Goal: Transaction & Acquisition: Purchase product/service

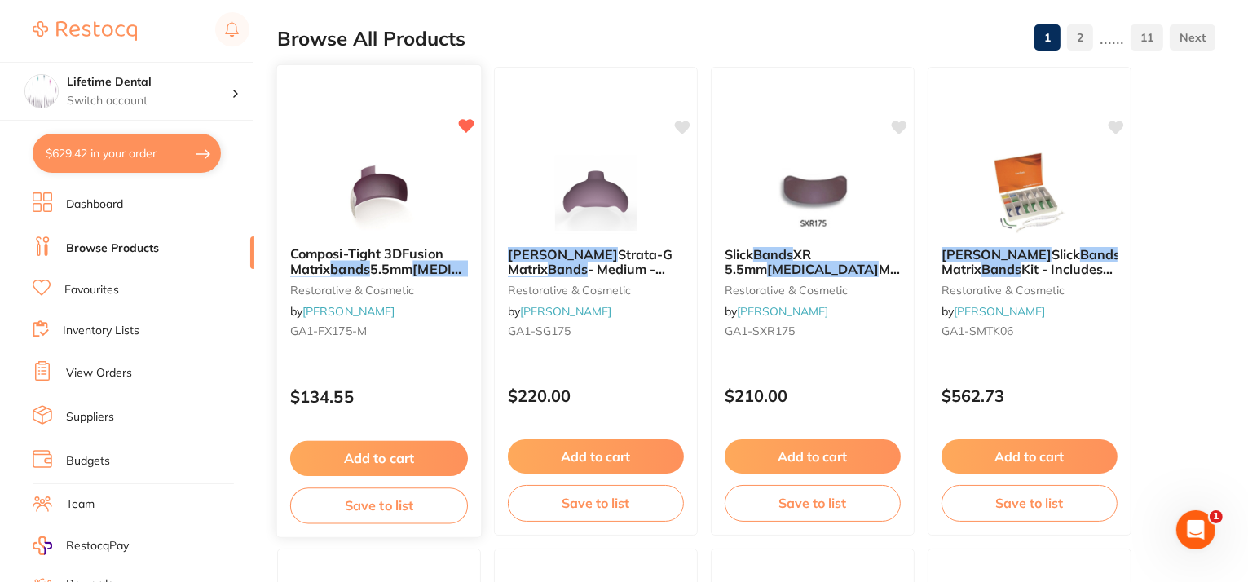
scroll to position [978, 0]
drag, startPoint x: 69, startPoint y: 146, endPoint x: 384, endPoint y: 449, distance: 437.0
click at [384, 449] on button "Add to cart" at bounding box center [379, 456] width 176 height 34
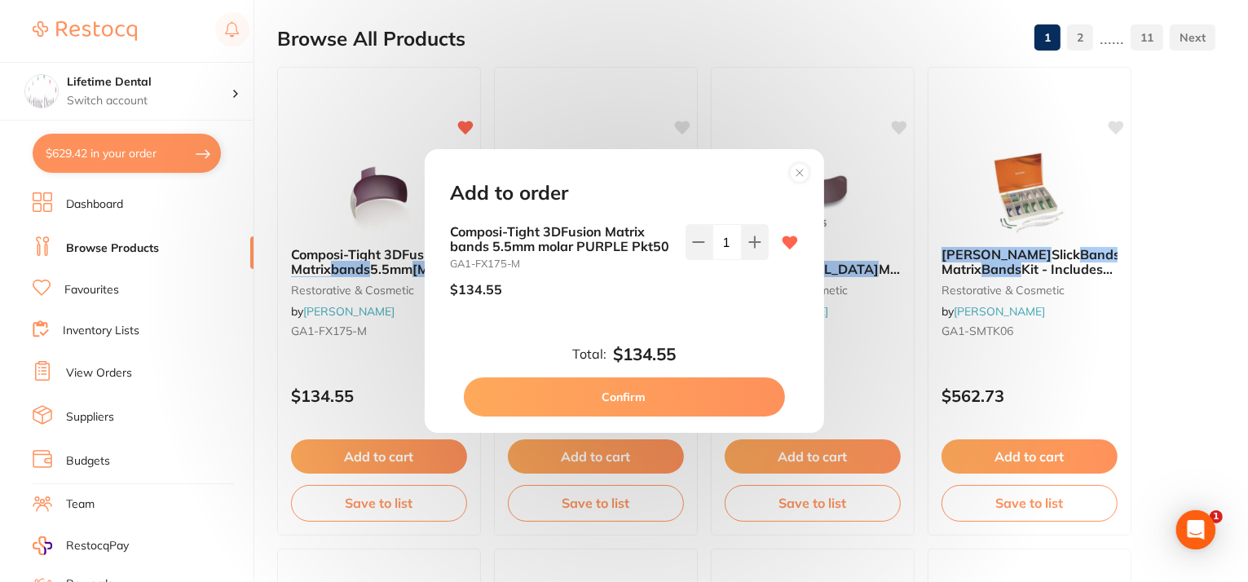
scroll to position [0, 0]
click at [629, 384] on button "Confirm" at bounding box center [624, 396] width 321 height 39
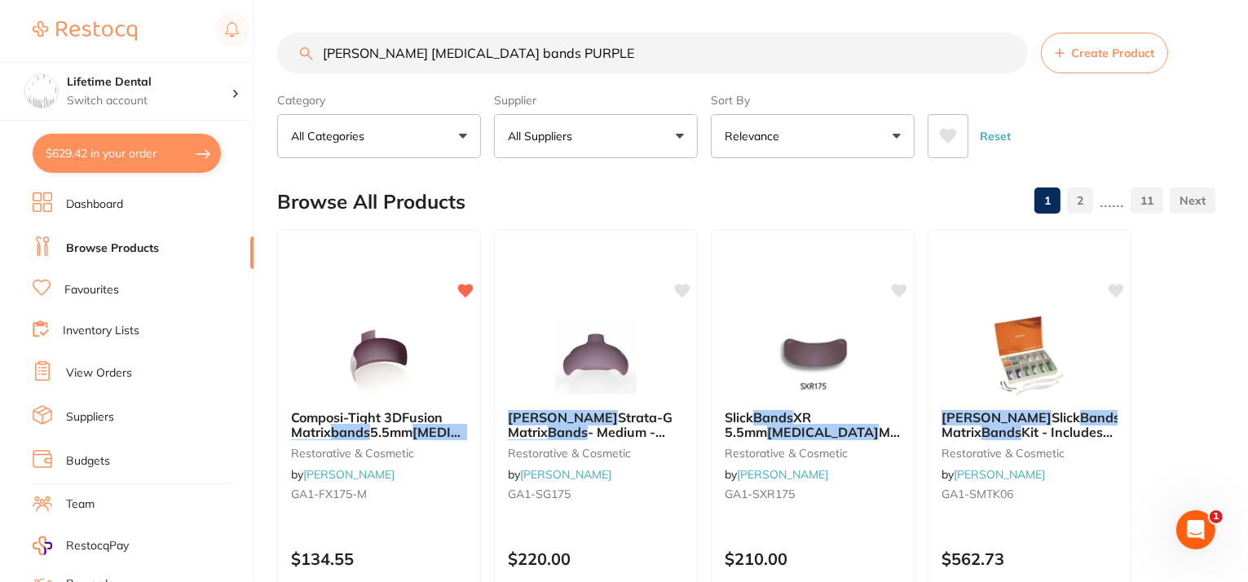
click at [75, 150] on button "$629.42 in your order" at bounding box center [127, 153] width 188 height 39
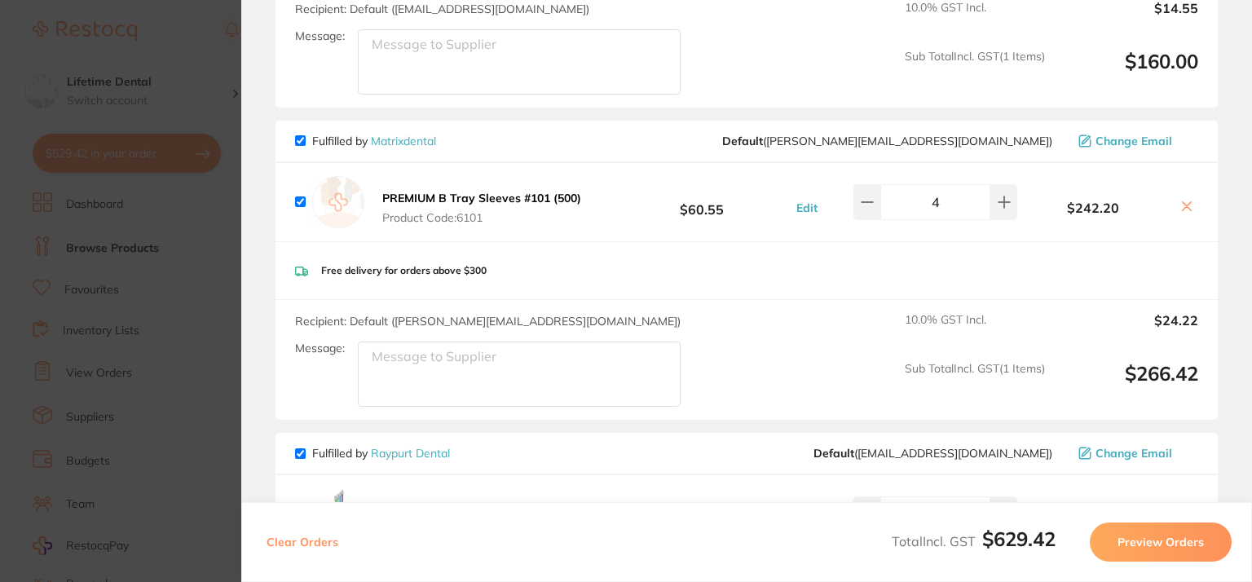
scroll to position [652, 0]
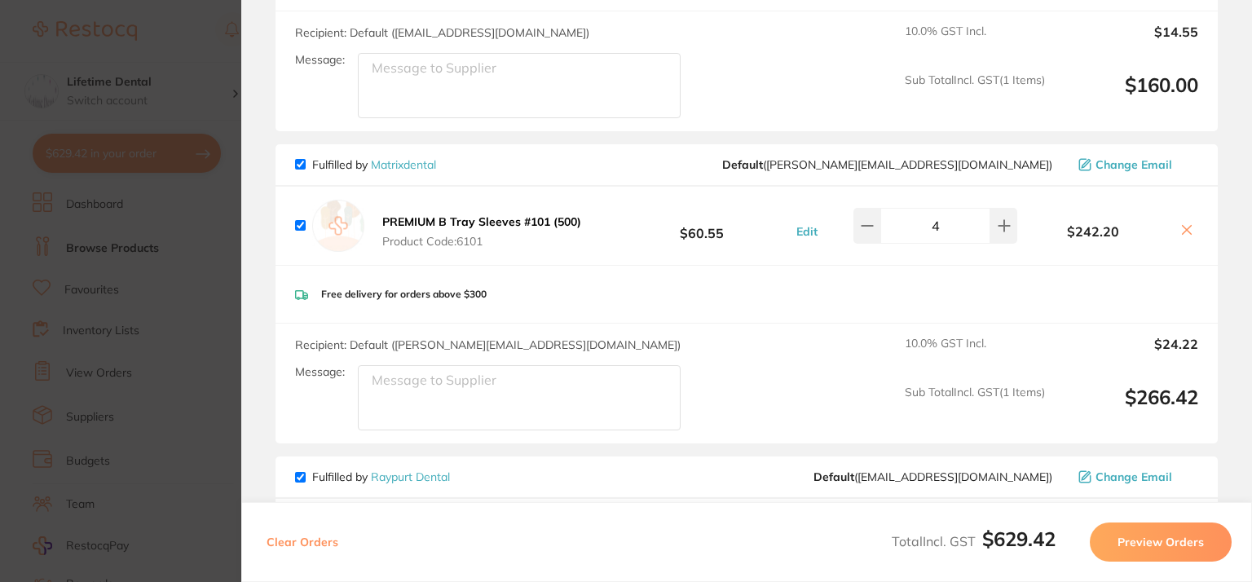
click at [1188, 228] on icon at bounding box center [1186, 229] width 13 height 13
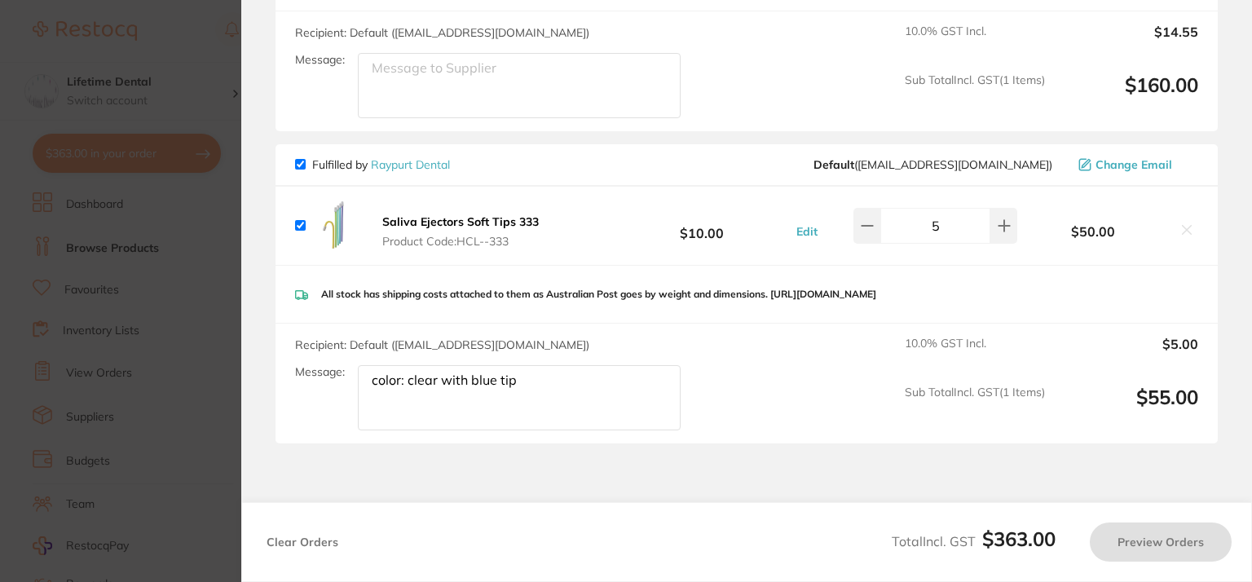
checkbox input "true"
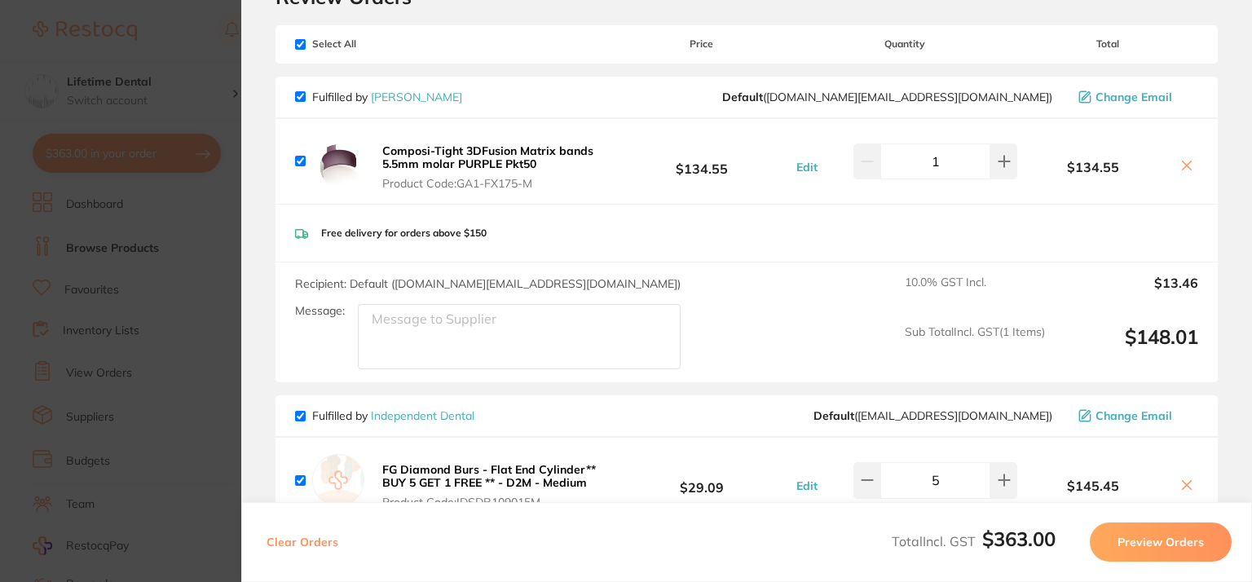
scroll to position [163, 0]
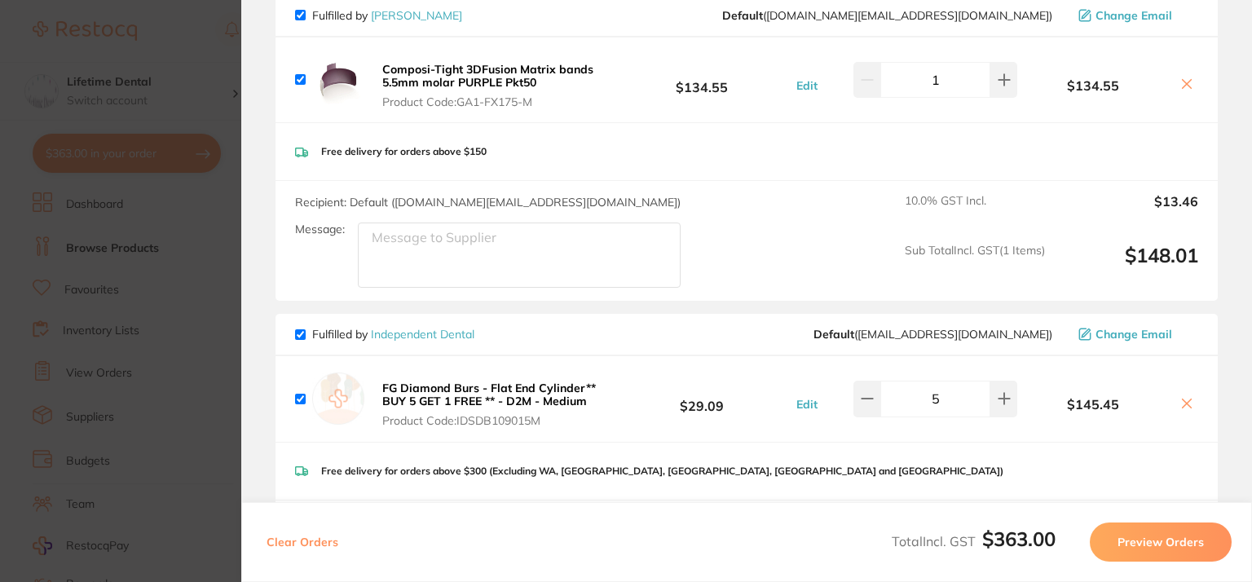
click at [231, 46] on section "Update RRP Set your pre negotiated price for this item. Item Agreed RRP (excl. …" at bounding box center [626, 291] width 1252 height 582
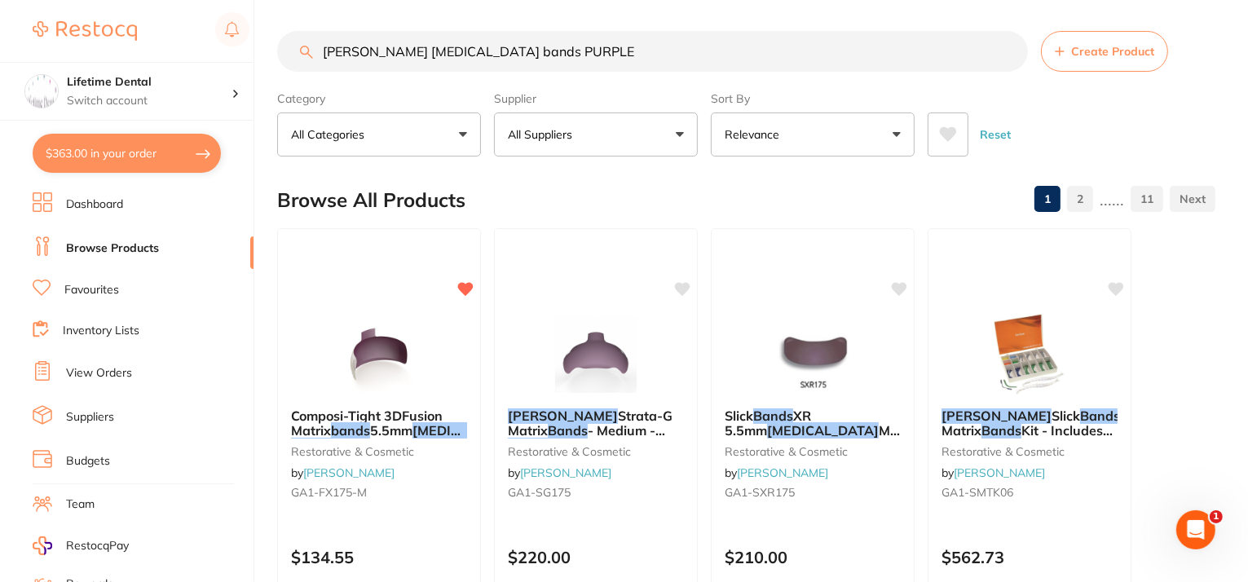
click at [562, 49] on input "[PERSON_NAME] [MEDICAL_DATA] bands PURPLE" at bounding box center [652, 51] width 751 height 41
drag, startPoint x: 562, startPoint y: 49, endPoint x: 0, endPoint y: 60, distance: 561.8
click at [0, 60] on div "$363.00 Lifetime Dental Switch account Lifetime Dental $363.00 in your order Da…" at bounding box center [624, 289] width 1248 height 582
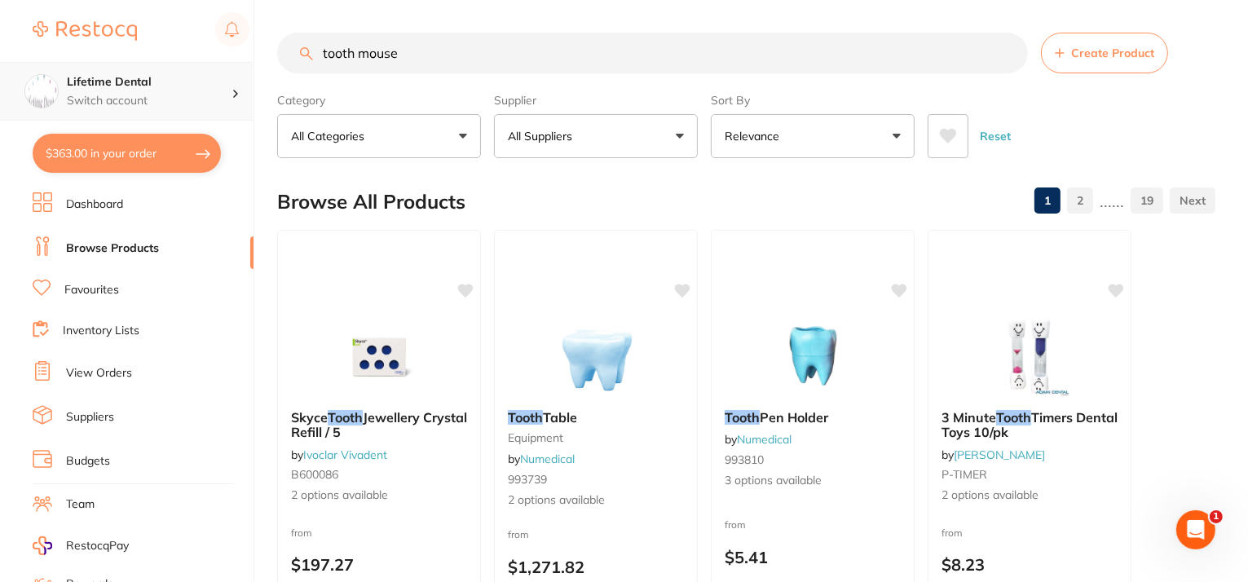
scroll to position [0, 0]
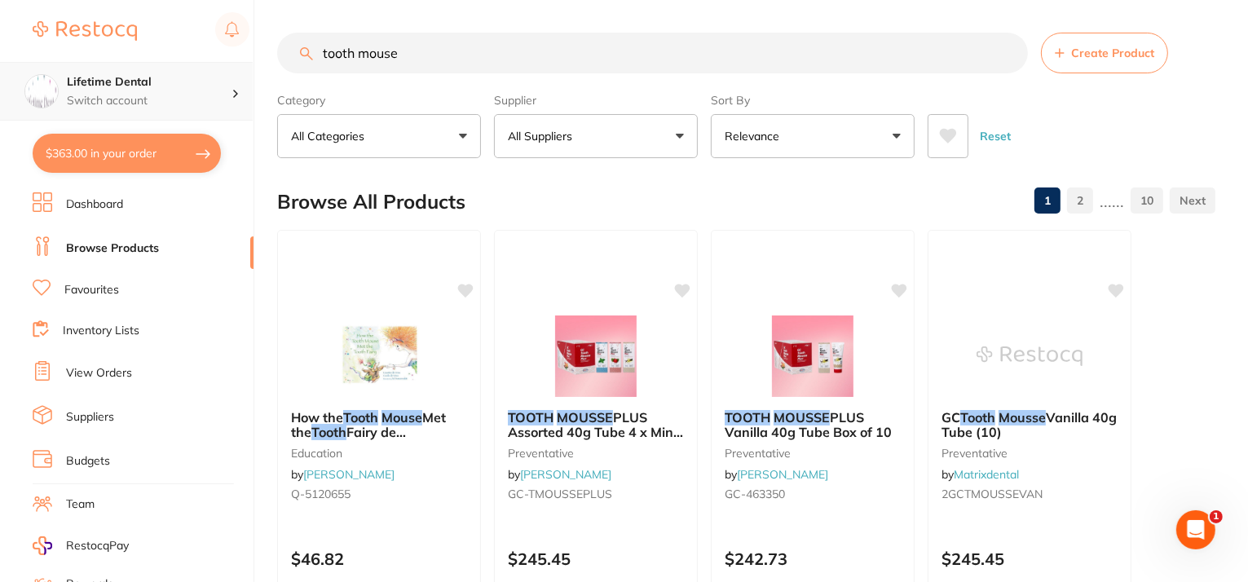
type input "tooth mouse"
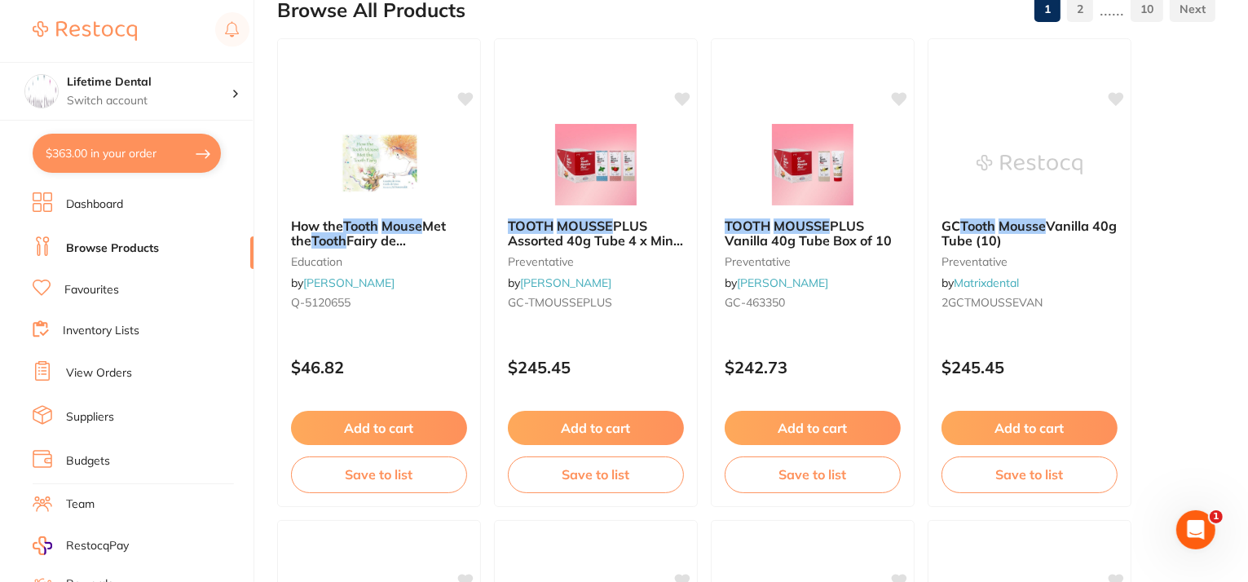
scroll to position [163, 0]
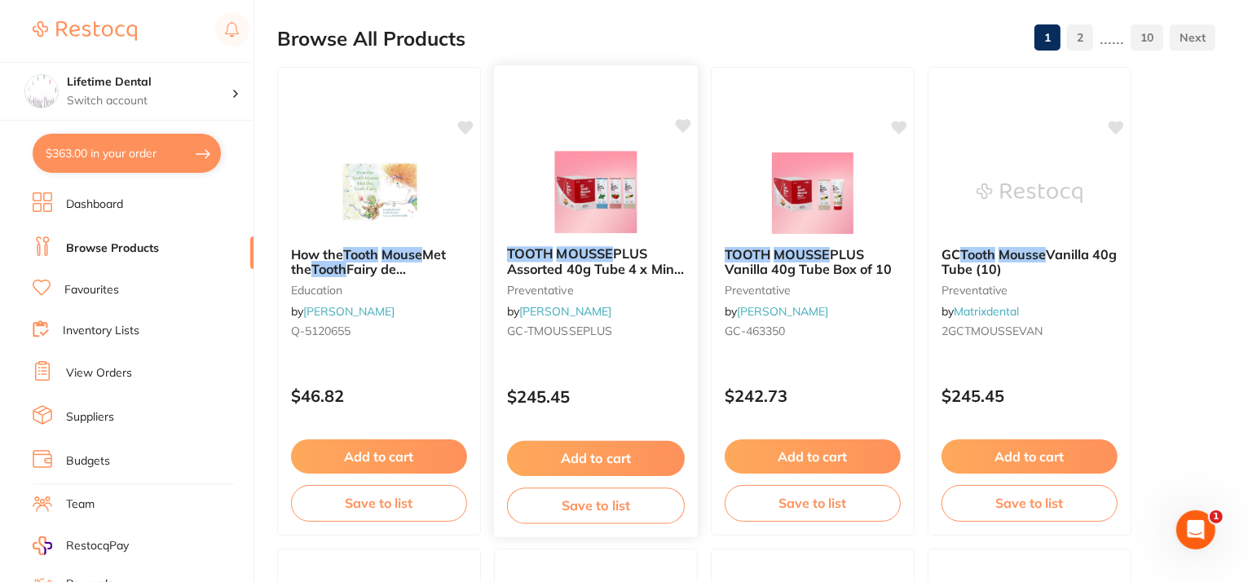
click at [609, 267] on span "PLUS Assorted 40g Tube 4 x Mint & Straw 2 x Van" at bounding box center [595, 268] width 177 height 46
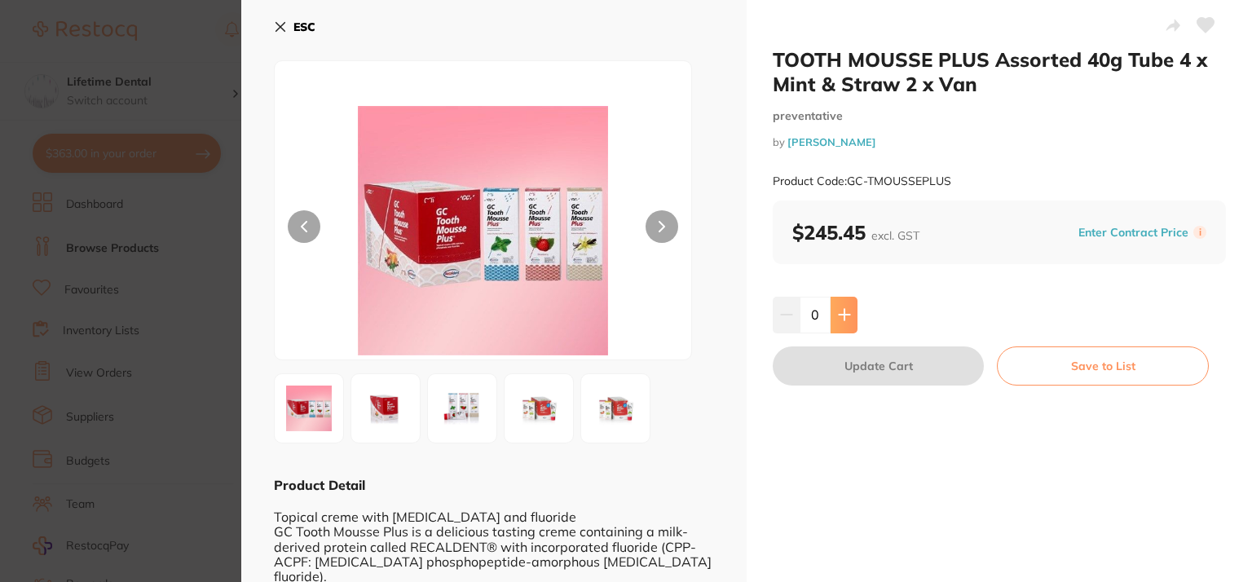
click at [848, 314] on icon at bounding box center [844, 315] width 11 height 11
type input "1"
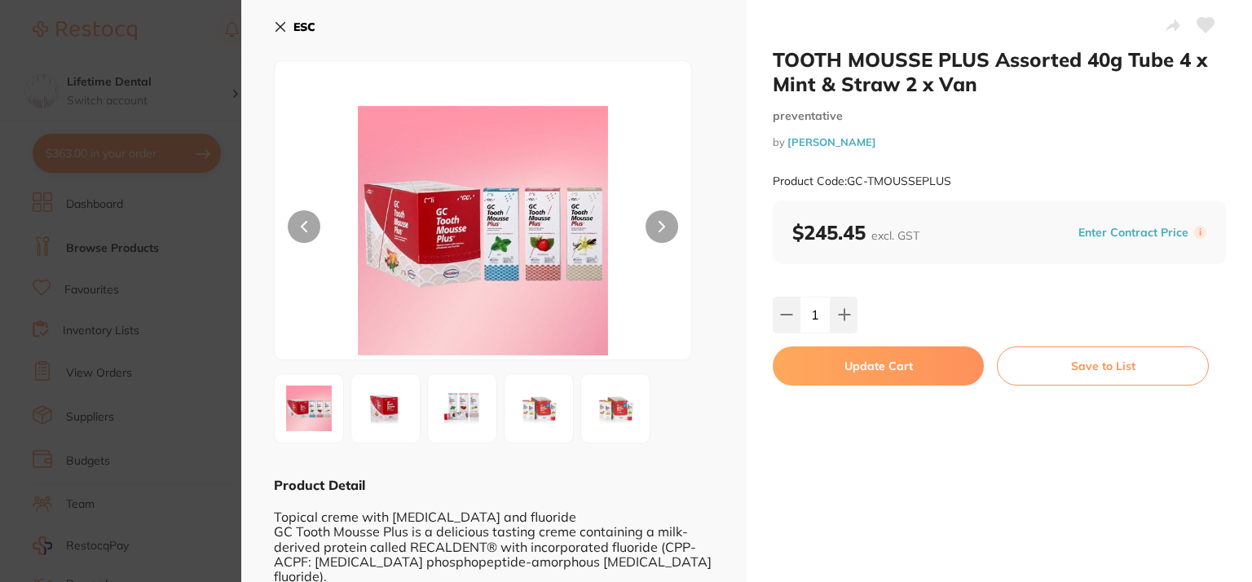
click at [910, 367] on button "Update Cart" at bounding box center [878, 365] width 211 height 39
checkbox input "false"
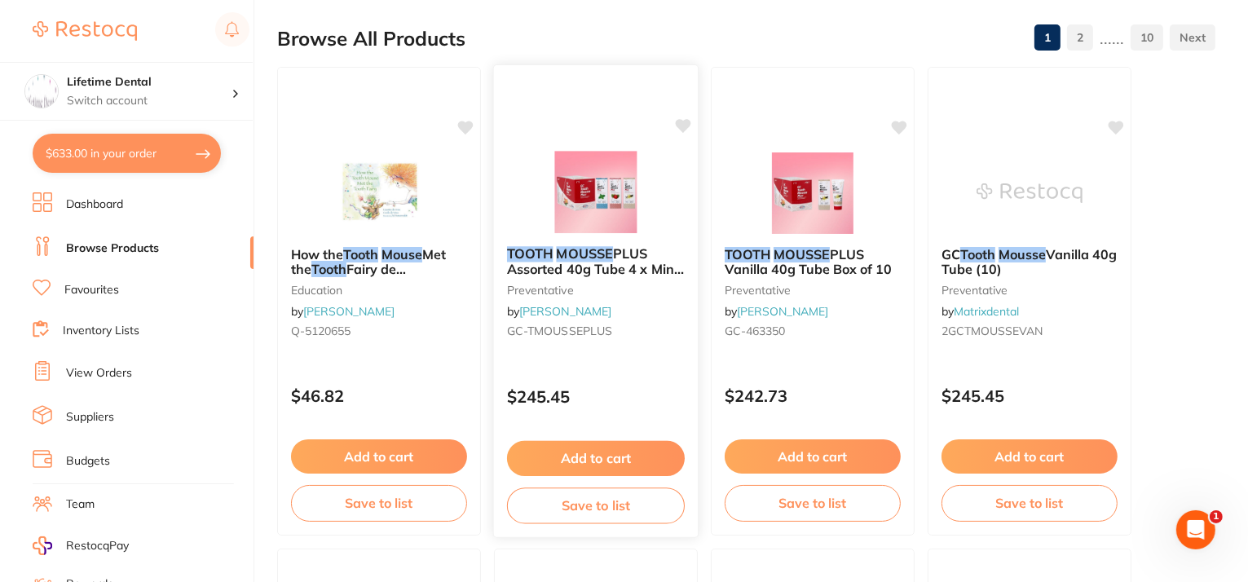
click at [686, 123] on icon at bounding box center [683, 126] width 15 height 14
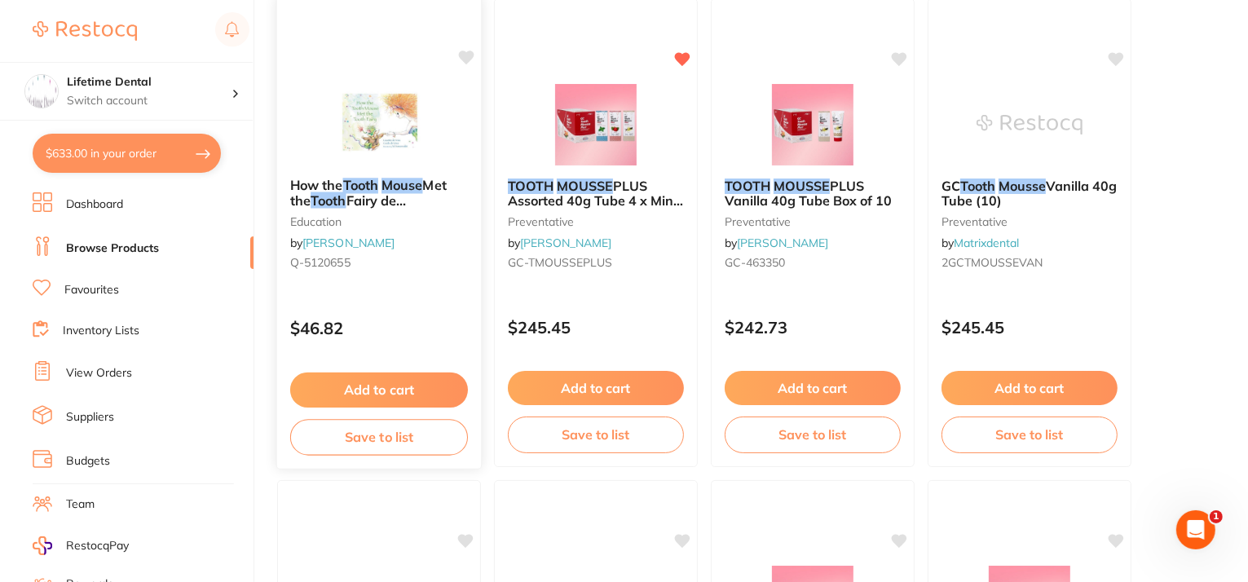
scroll to position [82, 0]
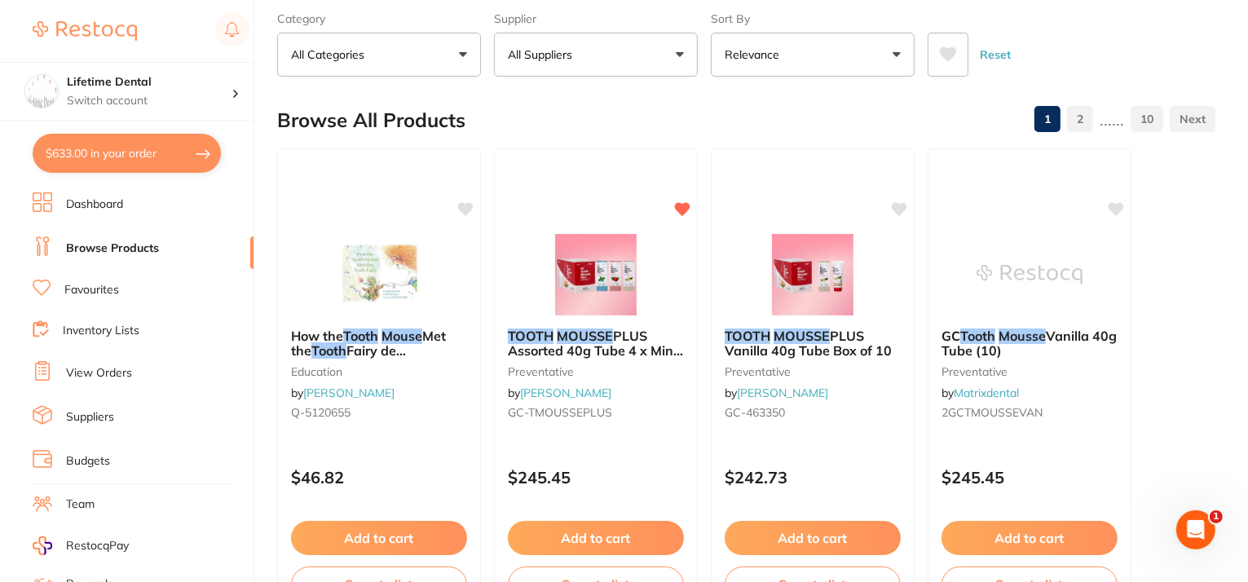
click at [155, 144] on button "$633.00 in your order" at bounding box center [127, 153] width 188 height 39
checkbox input "true"
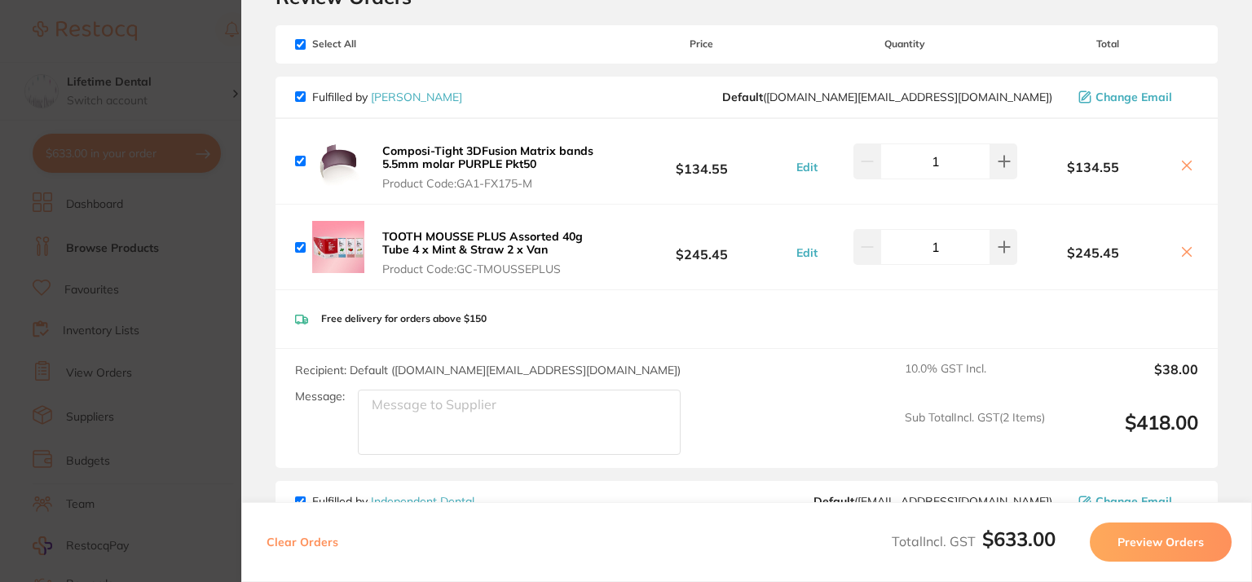
click at [214, 70] on section "Update RRP Set your pre negotiated price for this item. Item Agreed RRP (excl. …" at bounding box center [626, 291] width 1252 height 582
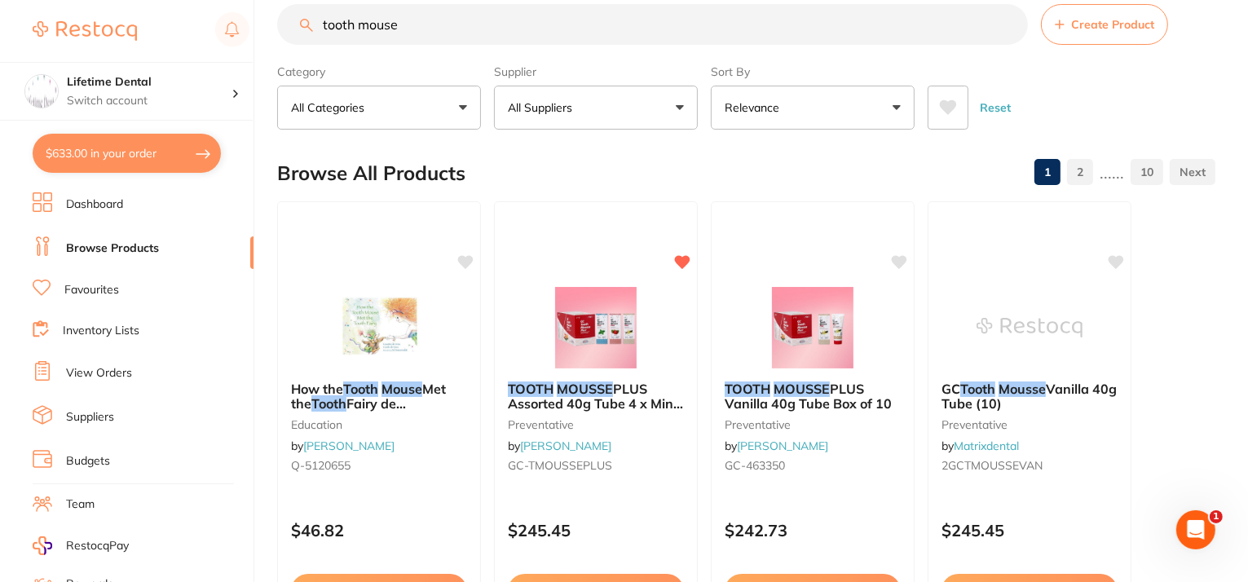
scroll to position [0, 0]
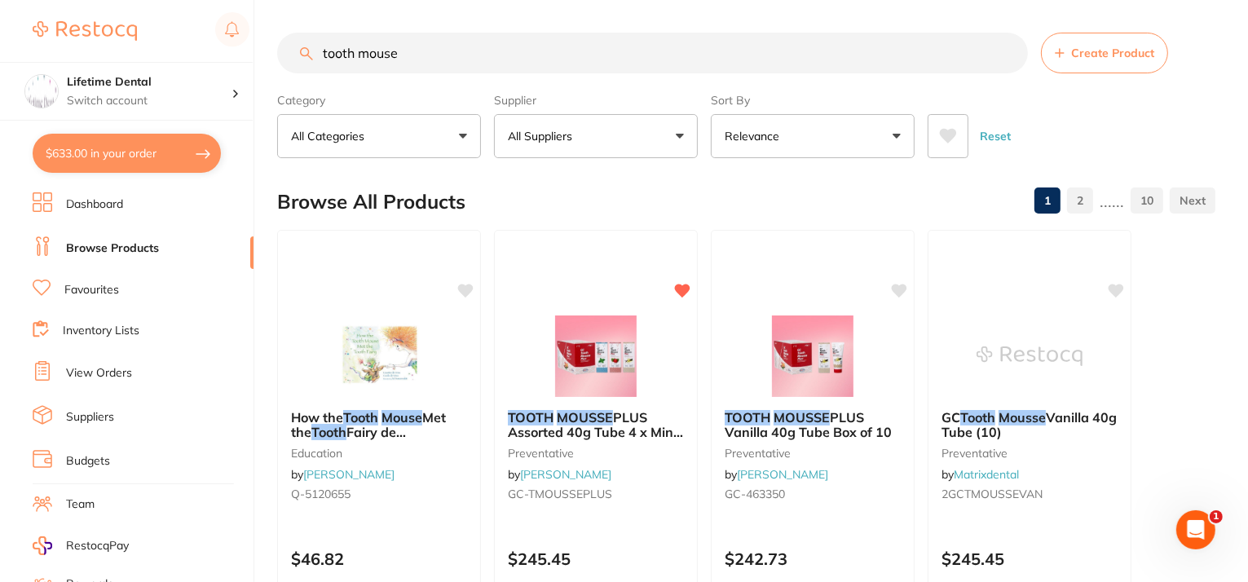
drag, startPoint x: 494, startPoint y: 52, endPoint x: 202, endPoint y: 48, distance: 291.9
click at [202, 48] on div "$633.00 Lifetime Dental Switch account Lifetime Dental $633.00 in your order Da…" at bounding box center [624, 291] width 1248 height 582
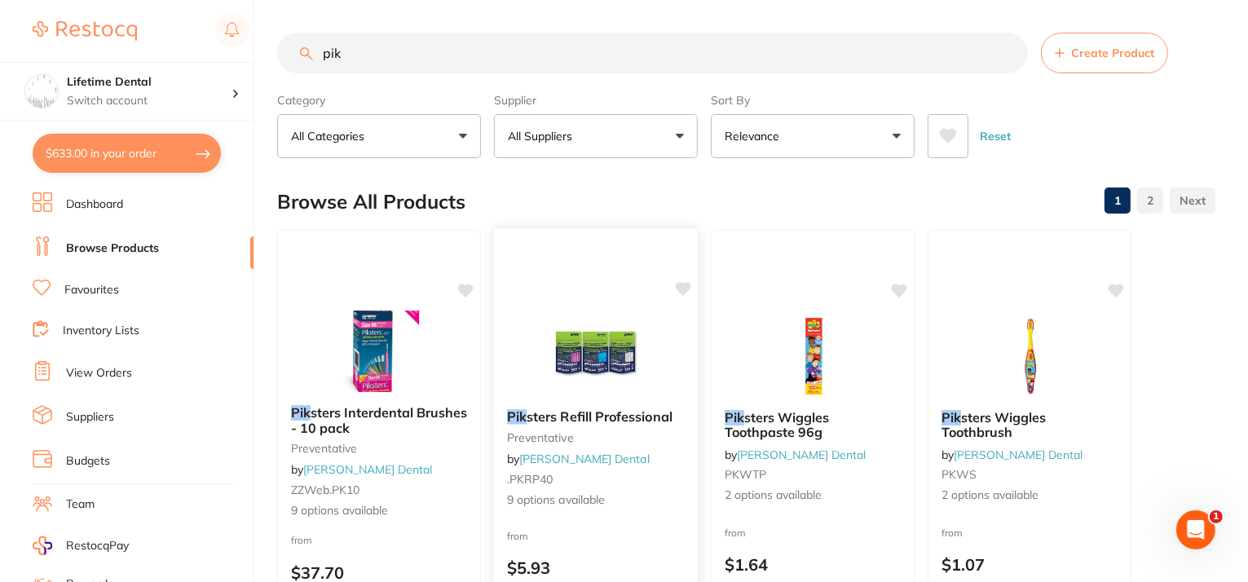
type input "pik"
click at [621, 408] on span "sters Refill Professional" at bounding box center [600, 416] width 146 height 16
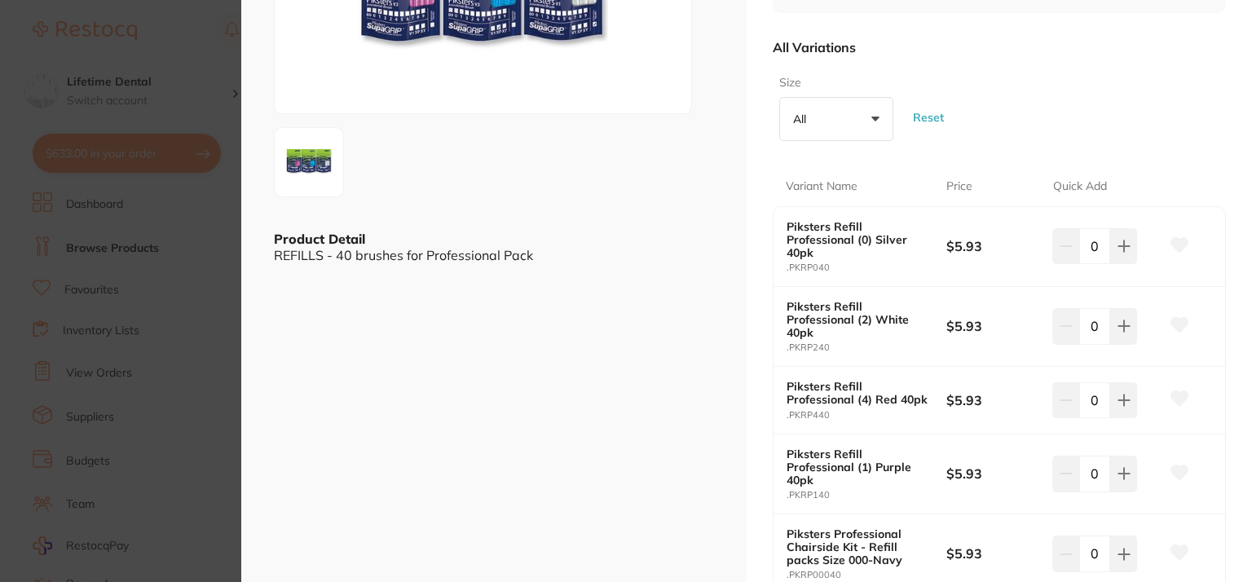
scroll to position [245, 0]
click at [880, 133] on button "All +0" at bounding box center [836, 121] width 114 height 44
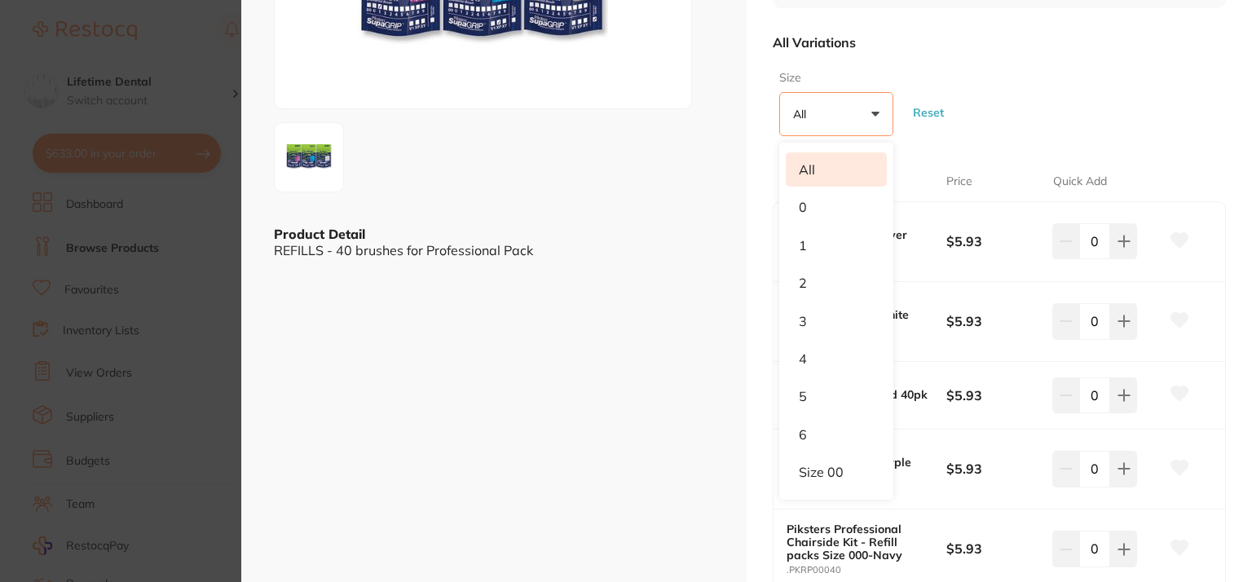
scroll to position [163, 0]
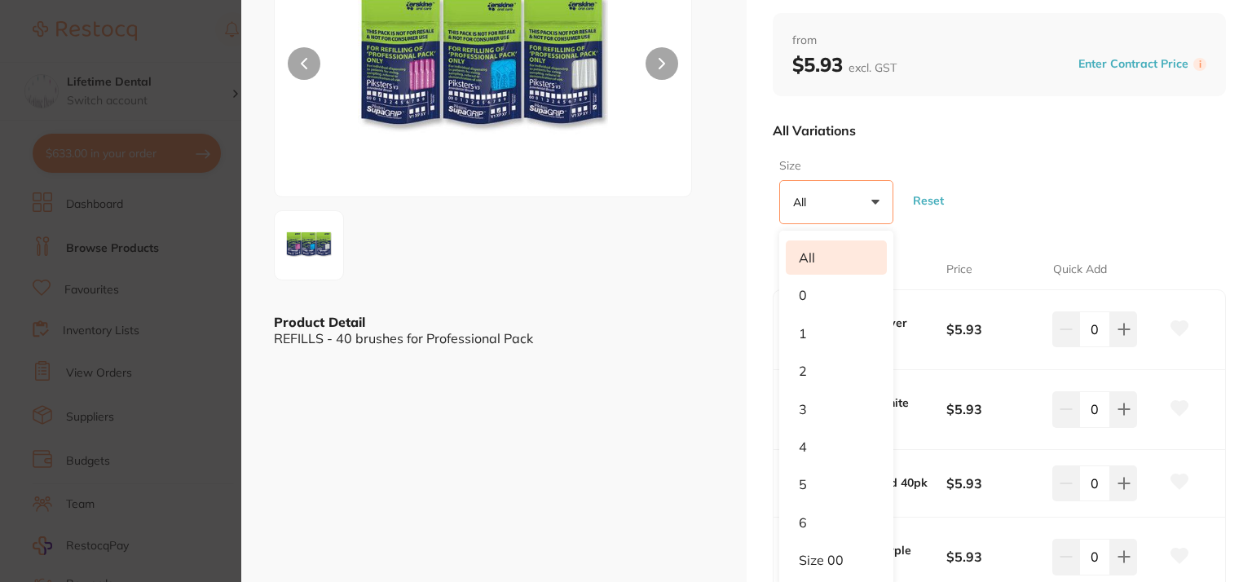
click at [836, 200] on button "All +0" at bounding box center [836, 202] width 114 height 44
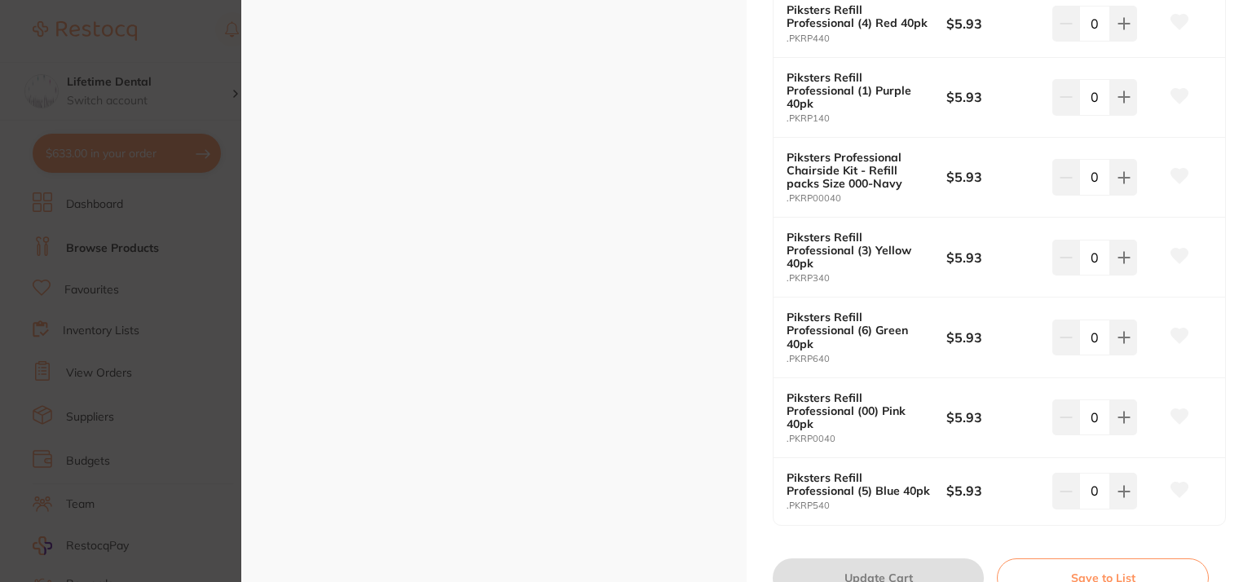
scroll to position [652, 0]
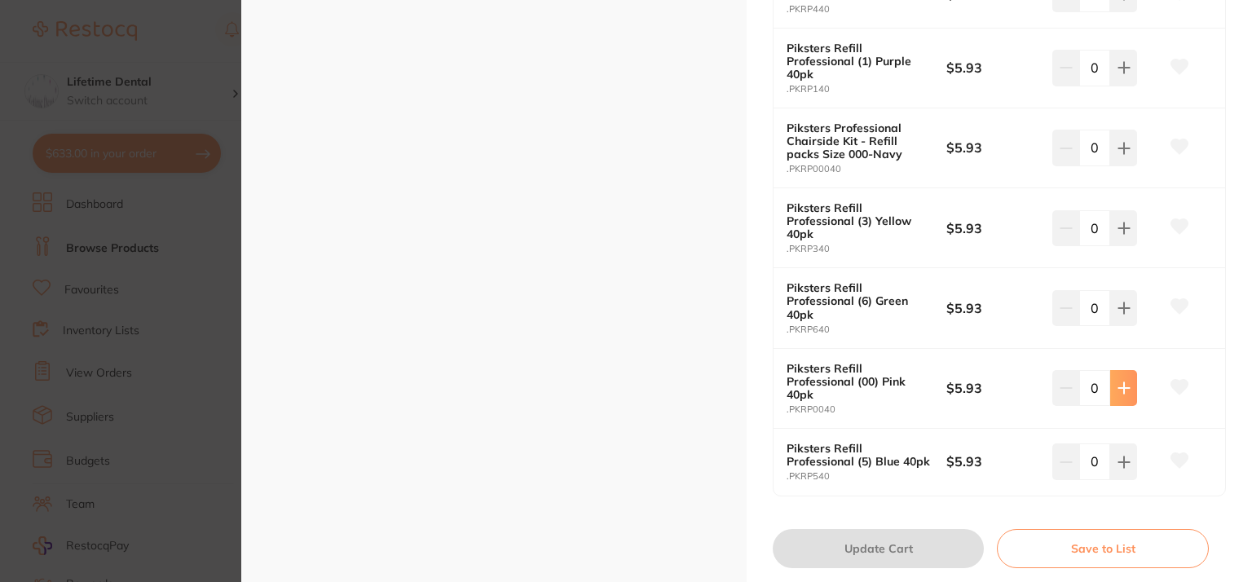
click at [1111, 388] on button at bounding box center [1123, 388] width 27 height 36
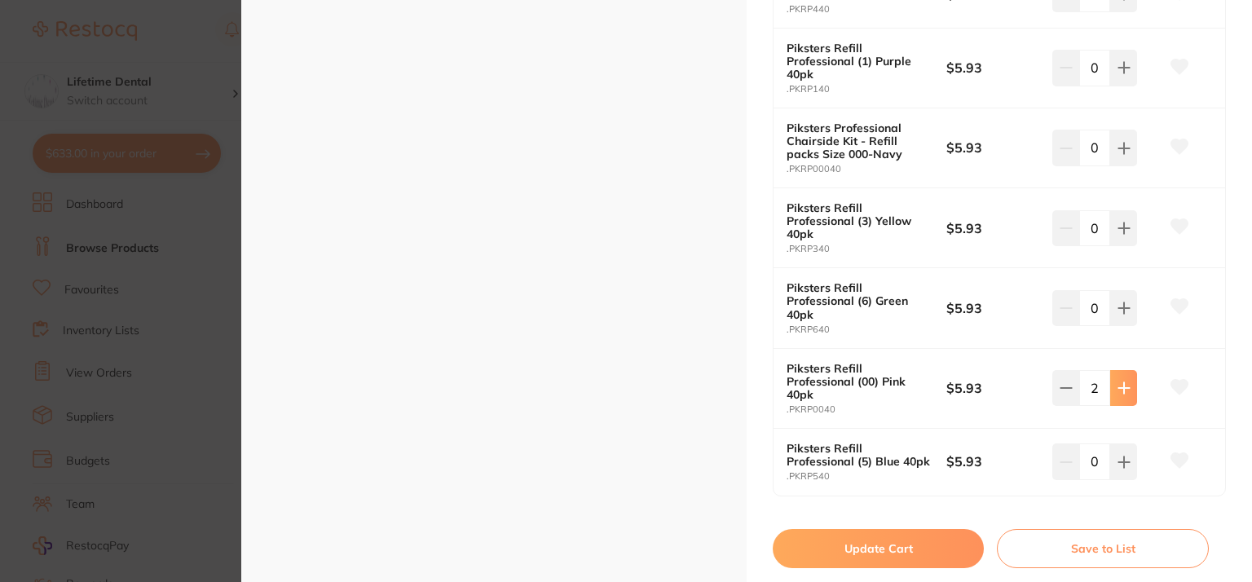
click at [1112, 389] on button at bounding box center [1123, 388] width 27 height 36
type input "3"
click at [1171, 387] on icon at bounding box center [1179, 386] width 17 height 15
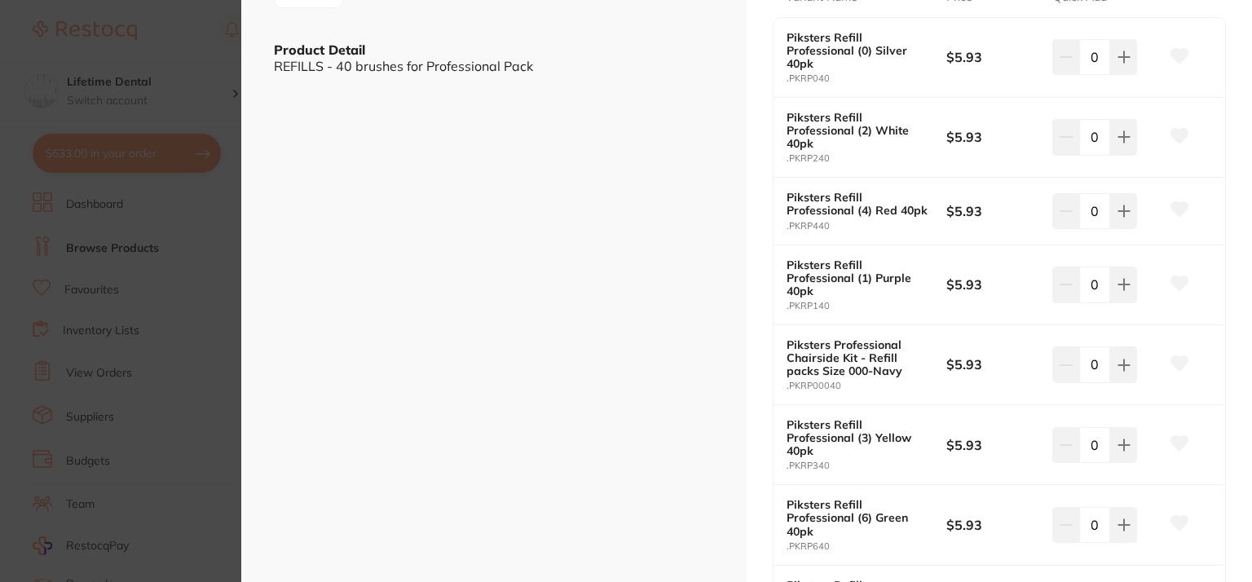
scroll to position [408, 0]
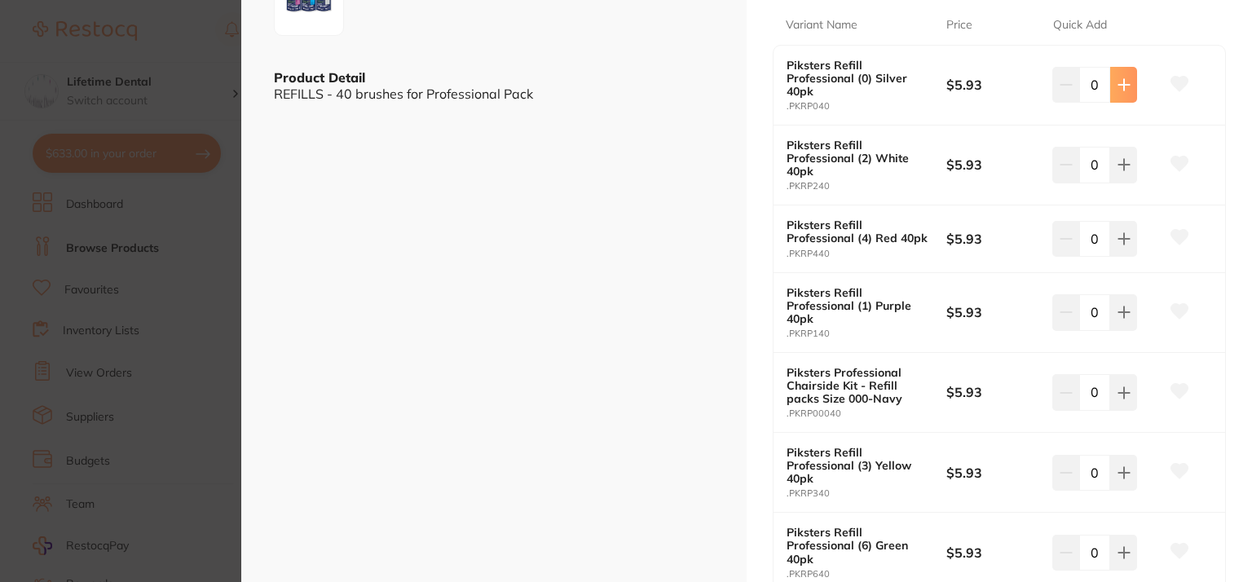
click at [1128, 97] on button at bounding box center [1123, 85] width 27 height 36
type input "3"
click at [1171, 80] on icon at bounding box center [1179, 83] width 17 height 15
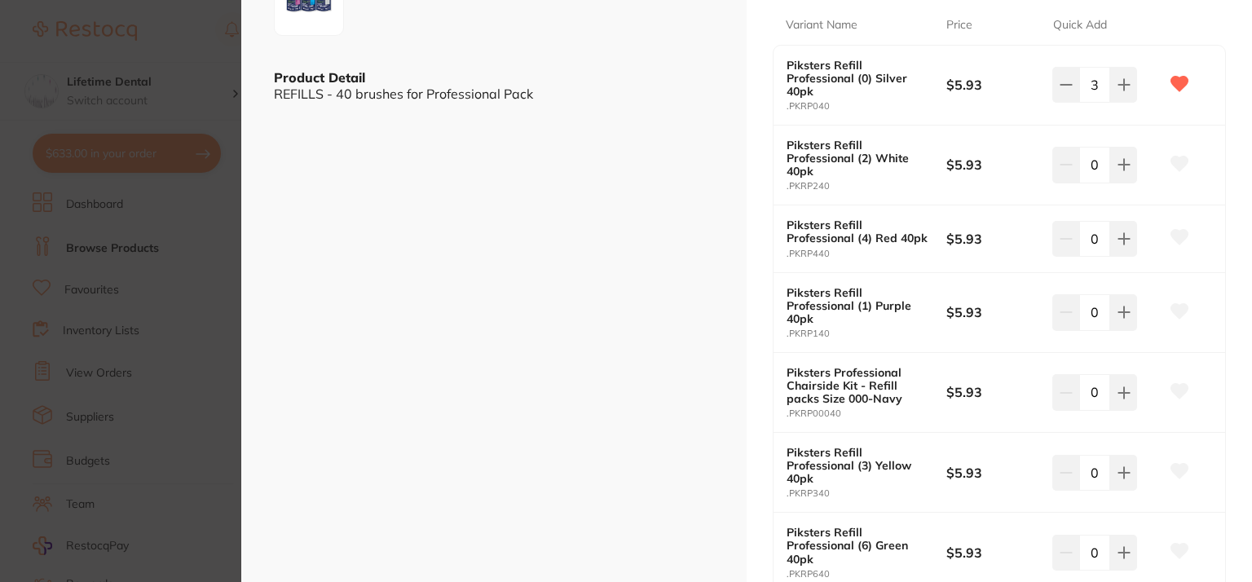
scroll to position [0, 0]
click at [1123, 315] on icon at bounding box center [1124, 312] width 13 height 13
type input "3"
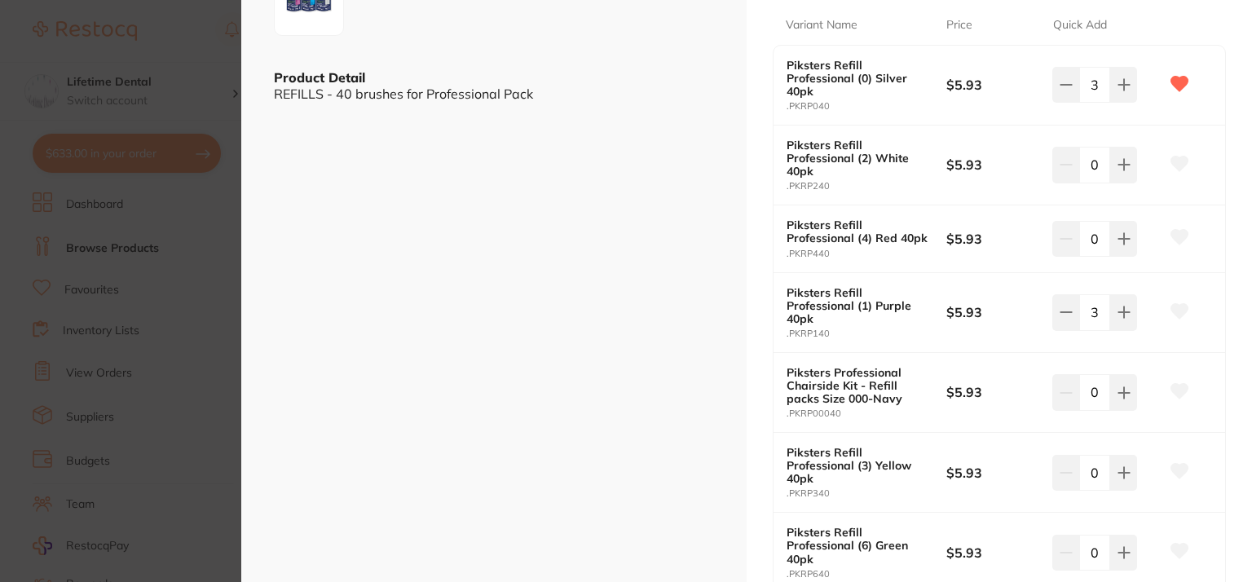
click at [1171, 309] on icon at bounding box center [1179, 311] width 17 height 15
click at [1127, 168] on button at bounding box center [1123, 165] width 27 height 36
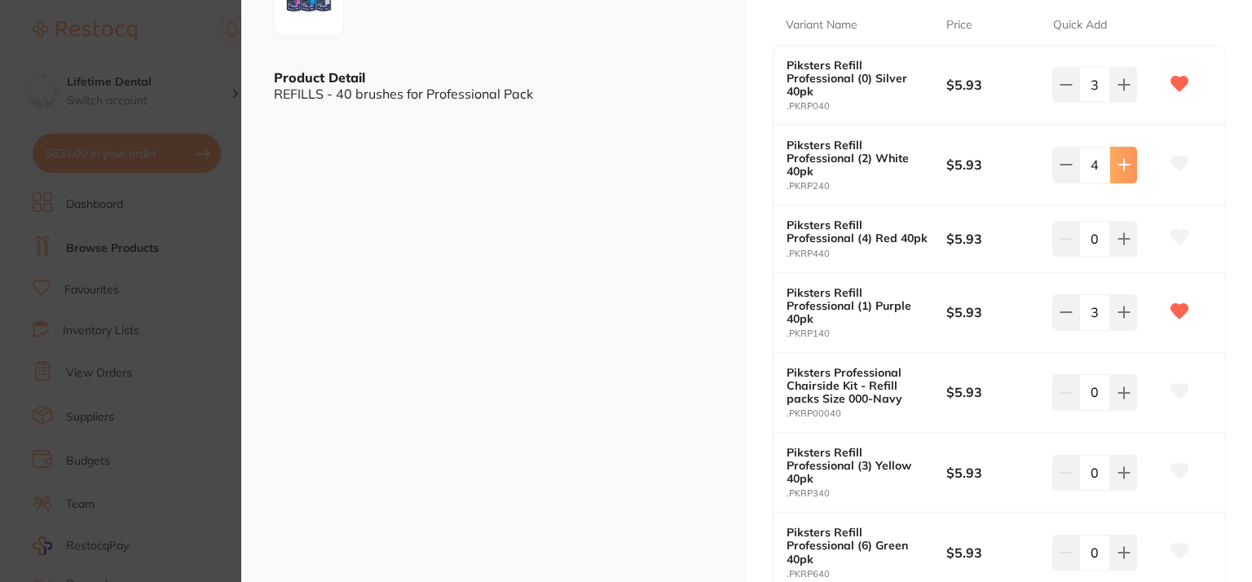
click at [1127, 168] on button at bounding box center [1123, 165] width 27 height 36
type input "5"
click at [1171, 162] on icon at bounding box center [1179, 164] width 17 height 15
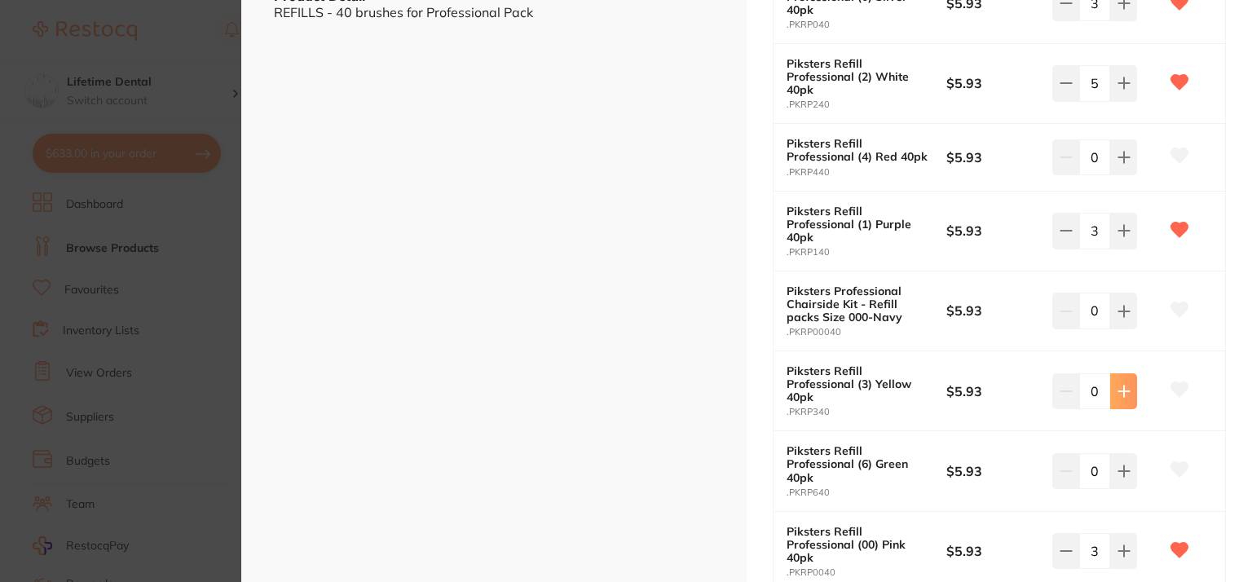
click at [1120, 390] on icon at bounding box center [1123, 391] width 11 height 11
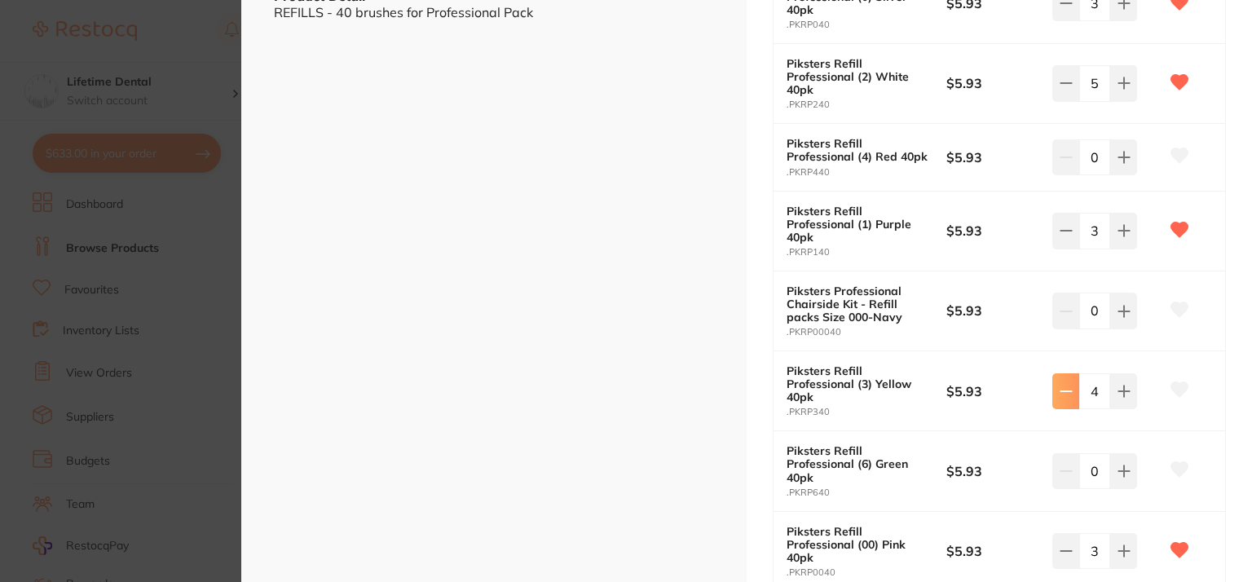
click at [1055, 394] on button at bounding box center [1065, 391] width 27 height 36
type input "3"
click at [1171, 390] on icon at bounding box center [1179, 389] width 17 height 15
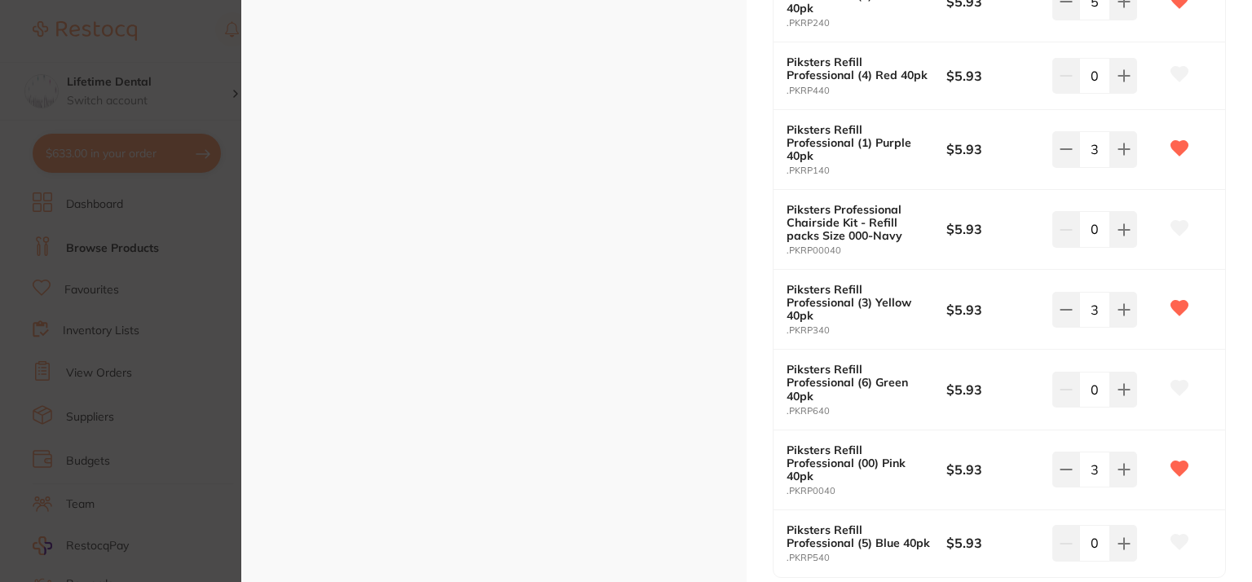
scroll to position [489, 0]
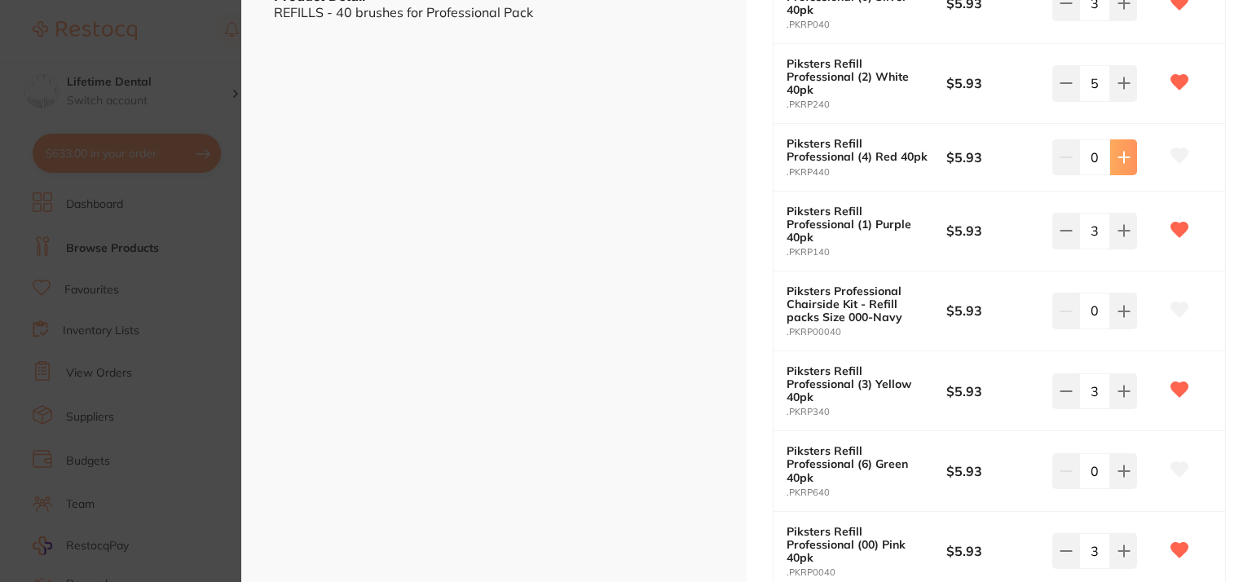
click at [1125, 159] on icon at bounding box center [1124, 157] width 13 height 13
type input "3"
click at [1177, 152] on icon at bounding box center [1179, 155] width 17 height 15
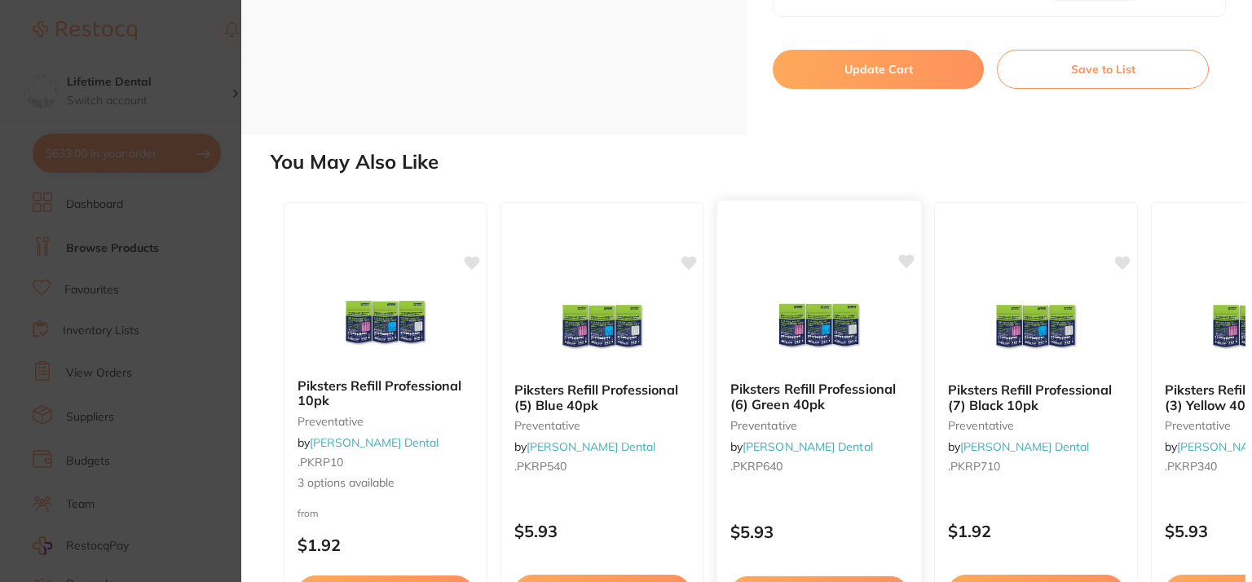
scroll to position [1141, 0]
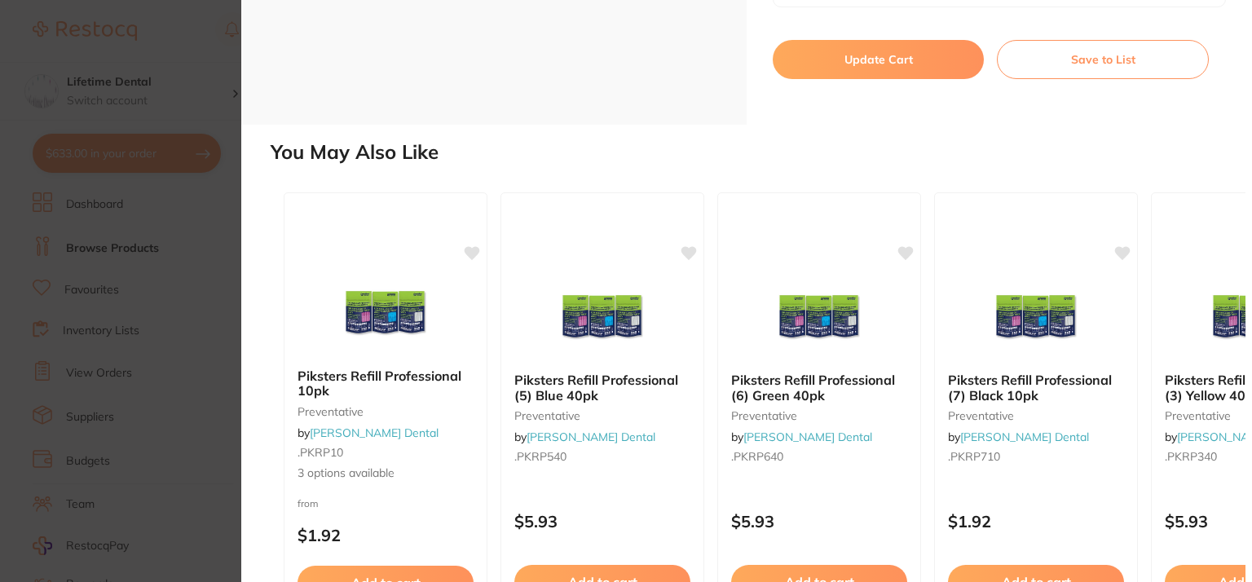
click at [876, 51] on button "Update Cart" at bounding box center [878, 59] width 211 height 39
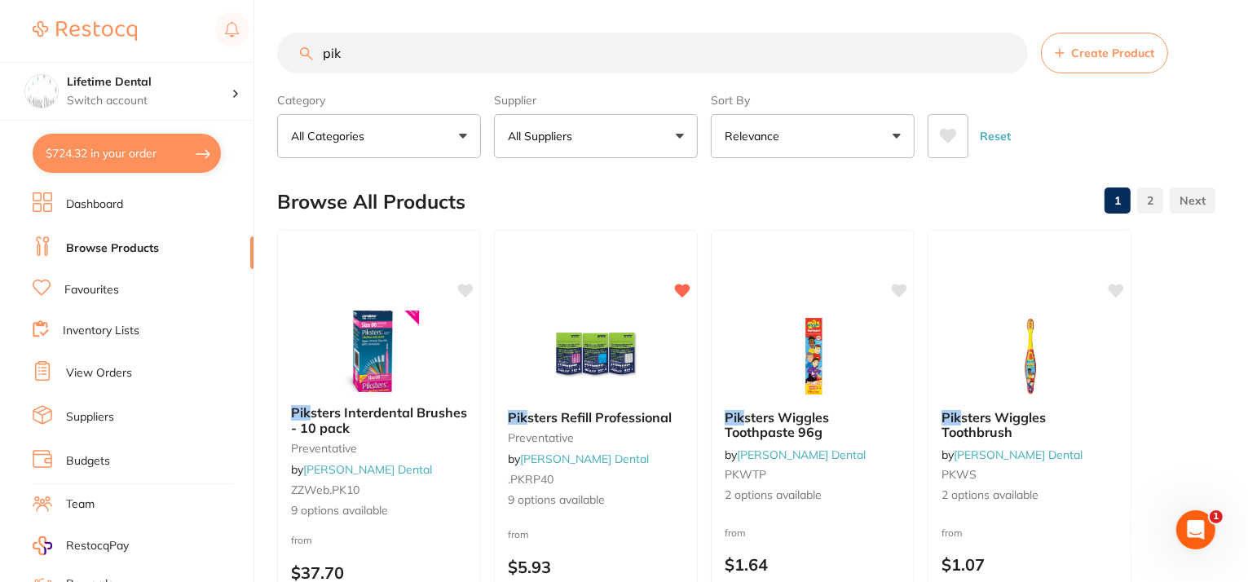
click at [89, 410] on link "Suppliers" at bounding box center [90, 417] width 48 height 16
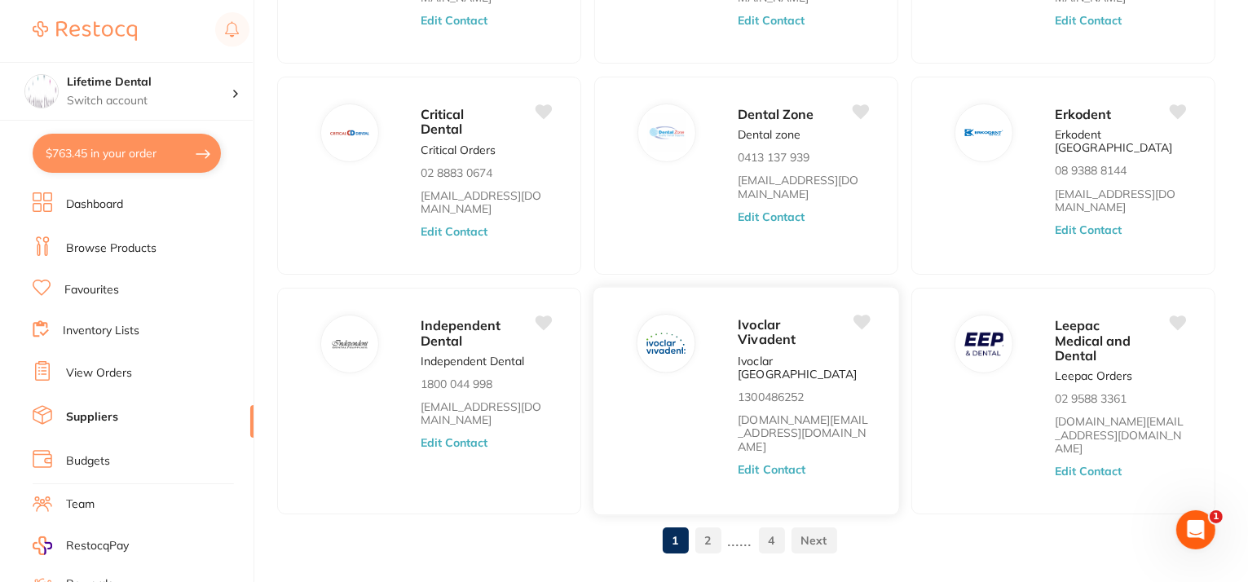
scroll to position [602, 0]
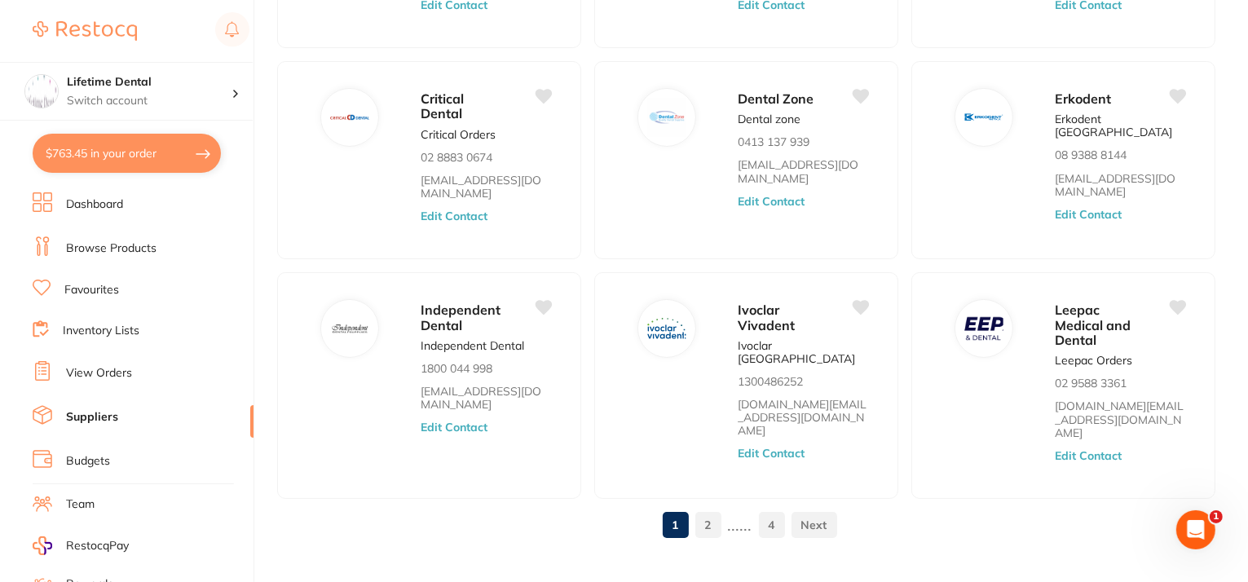
click at [707, 509] on link "2" at bounding box center [708, 525] width 26 height 33
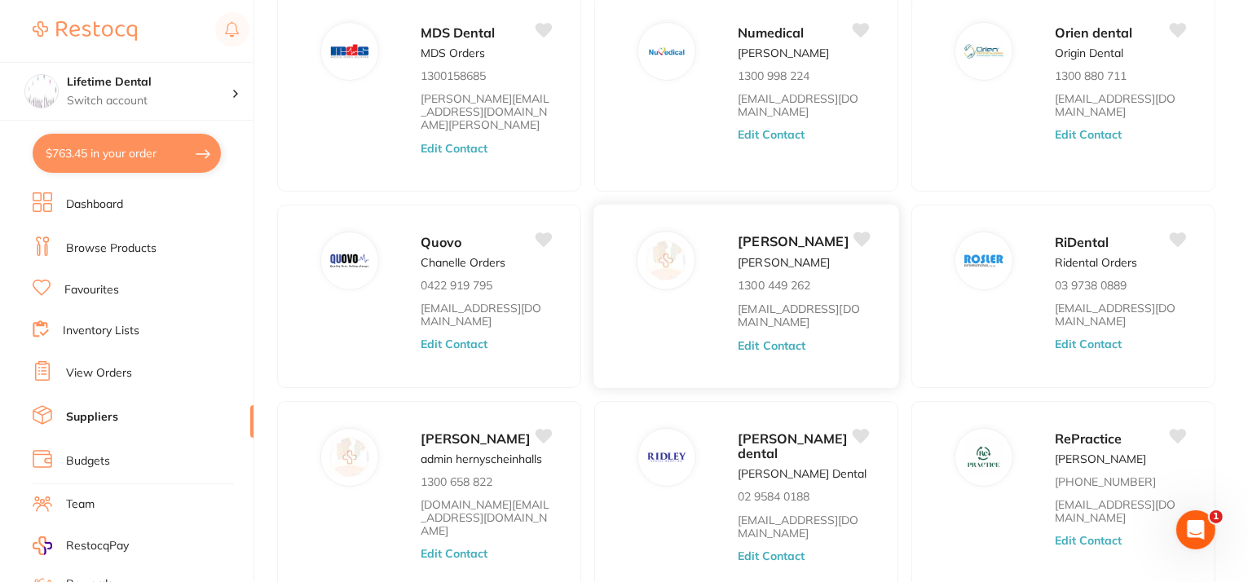
scroll to position [469, 0]
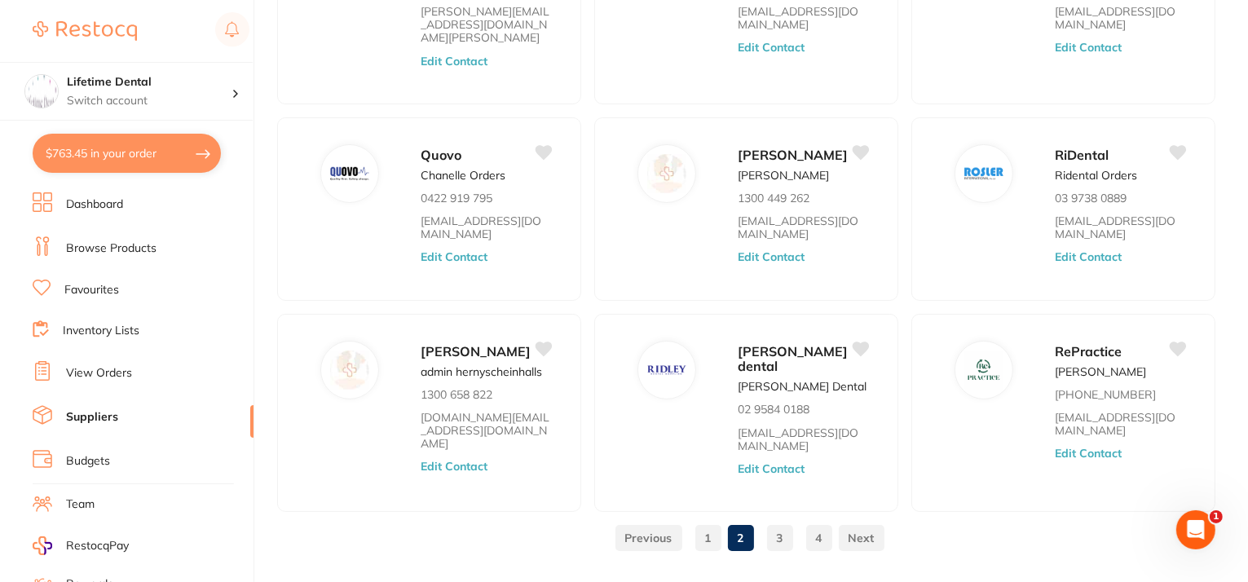
click at [777, 522] on link "3" at bounding box center [780, 538] width 26 height 33
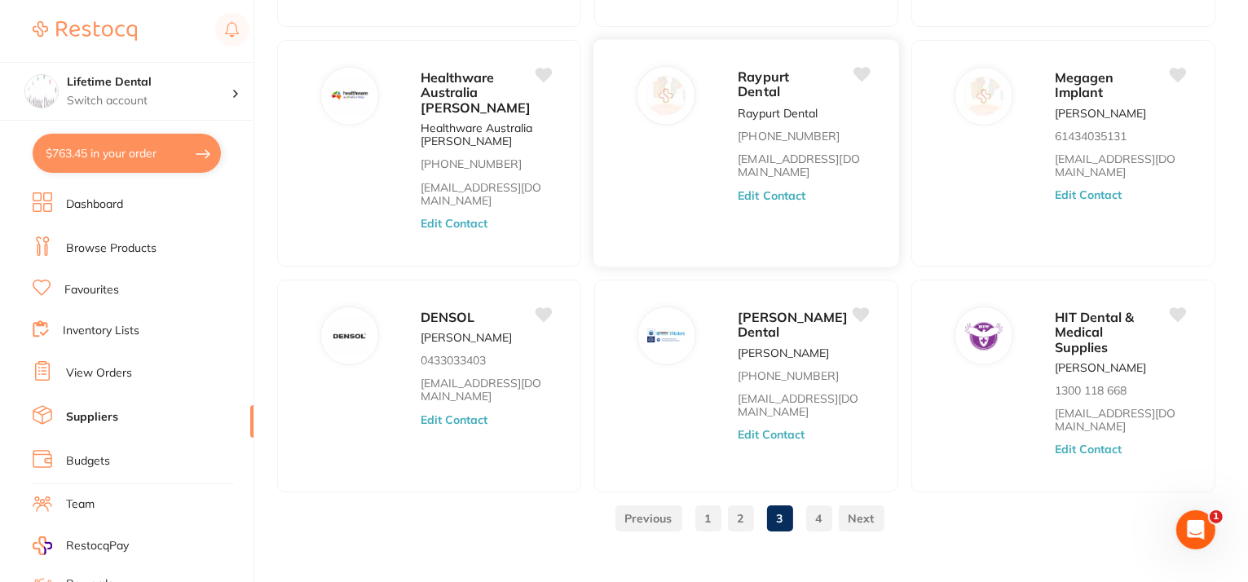
scroll to position [570, 0]
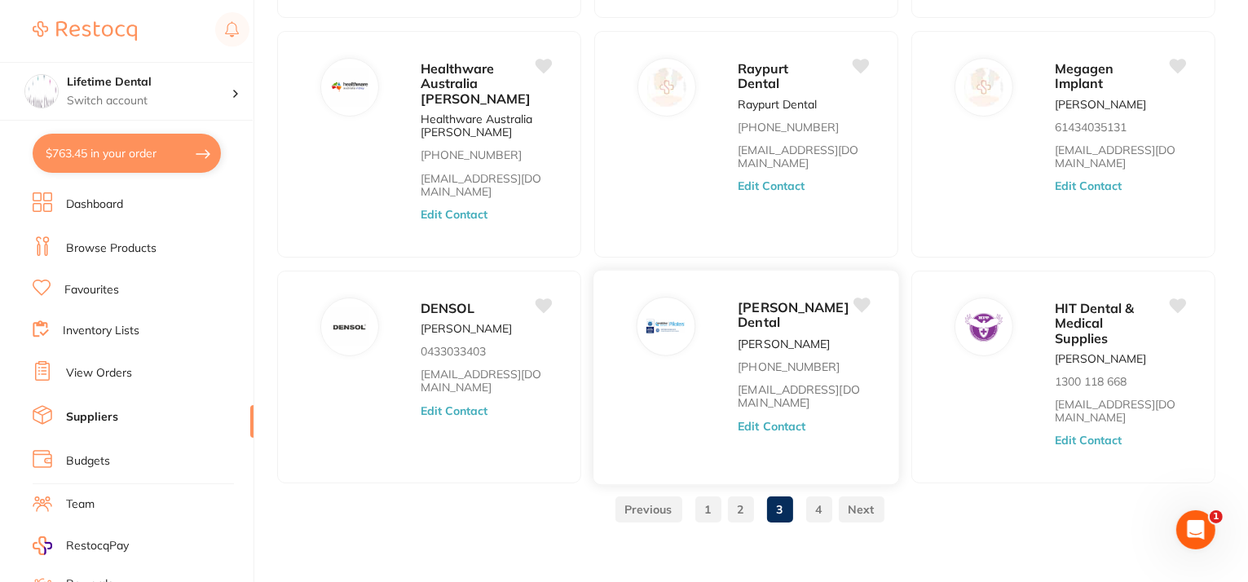
click at [761, 407] on div "[PERSON_NAME] Dental [PERSON_NAME] [PHONE_NUMBER] [EMAIL_ADDRESS][DOMAIN_NAME] …" at bounding box center [810, 382] width 144 height 171
click at [763, 419] on button "Edit Contact" at bounding box center [772, 425] width 68 height 13
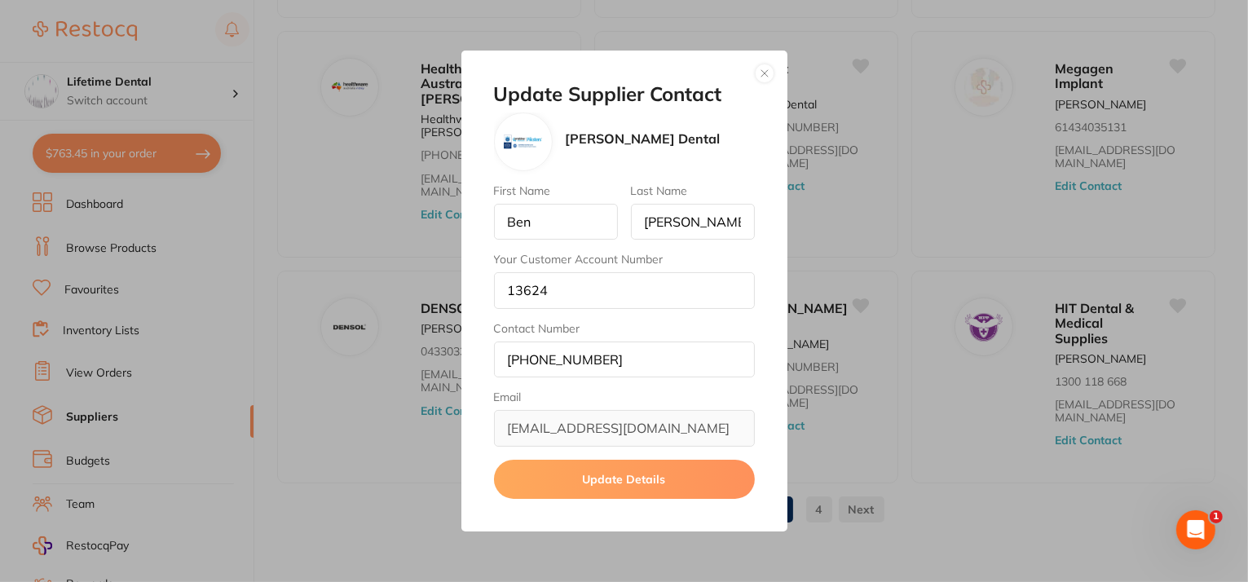
click at [757, 77] on button "button" at bounding box center [765, 74] width 20 height 20
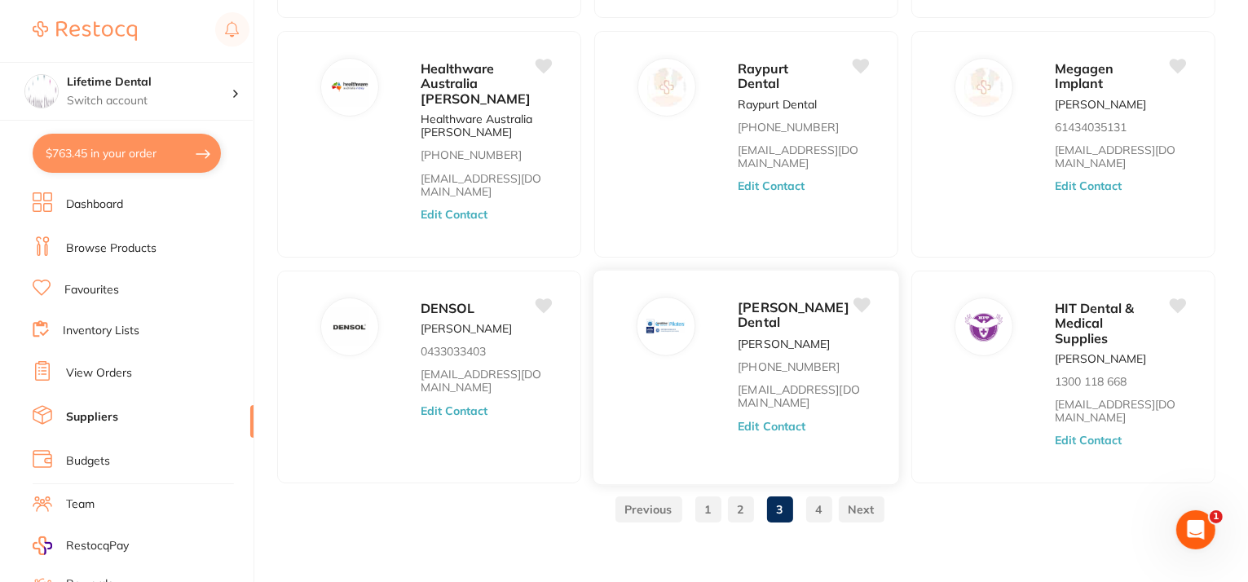
click at [662, 344] on div "[PERSON_NAME] Dental [PERSON_NAME] [PHONE_NUMBER] [EMAIL_ADDRESS][DOMAIN_NAME] …" at bounding box center [746, 376] width 307 height 215
click at [770, 419] on button "Edit Contact" at bounding box center [772, 425] width 68 height 13
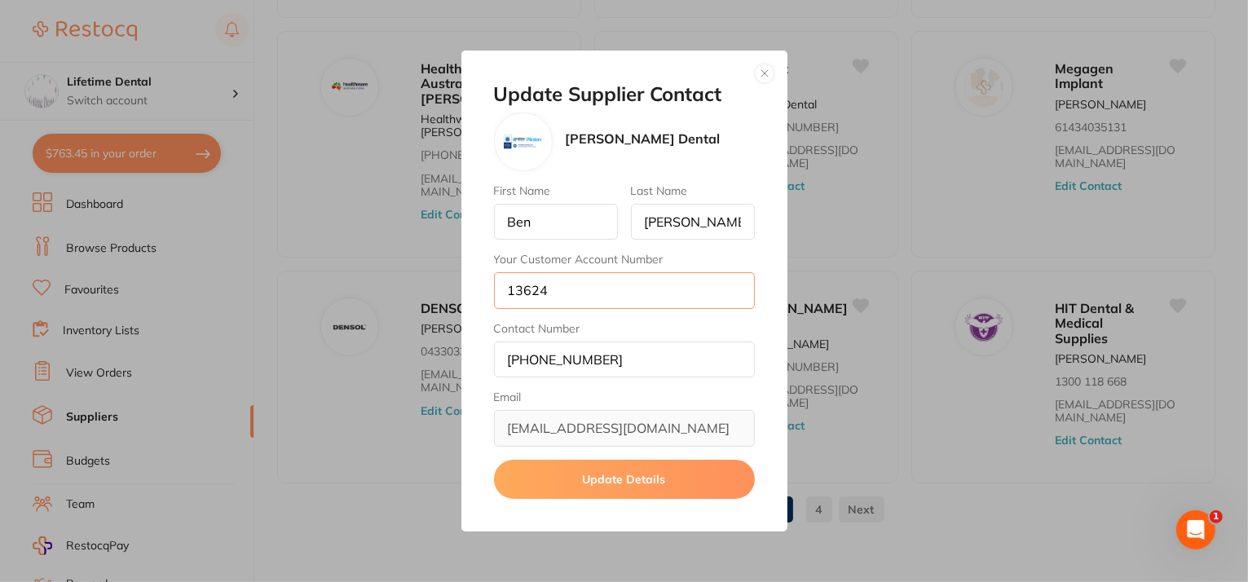
click at [543, 285] on input "13624" at bounding box center [624, 290] width 261 height 36
click at [941, 451] on div "Update Supplier Contact [PERSON_NAME] Dental First Name [PERSON_NAME] Last Name…" at bounding box center [624, 291] width 1248 height 582
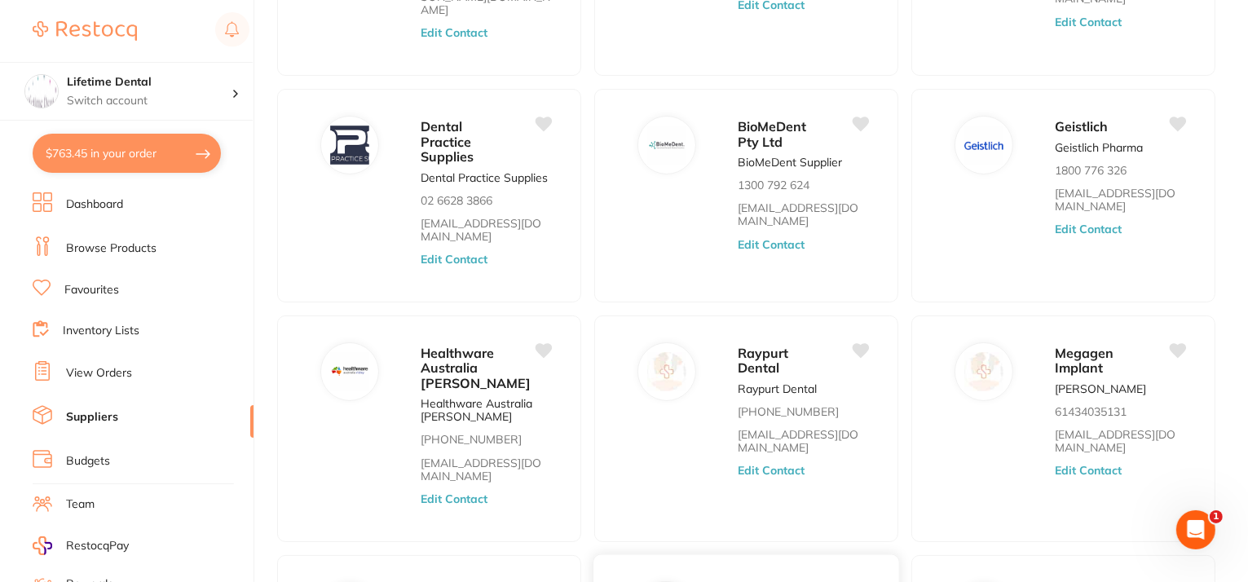
scroll to position [244, 0]
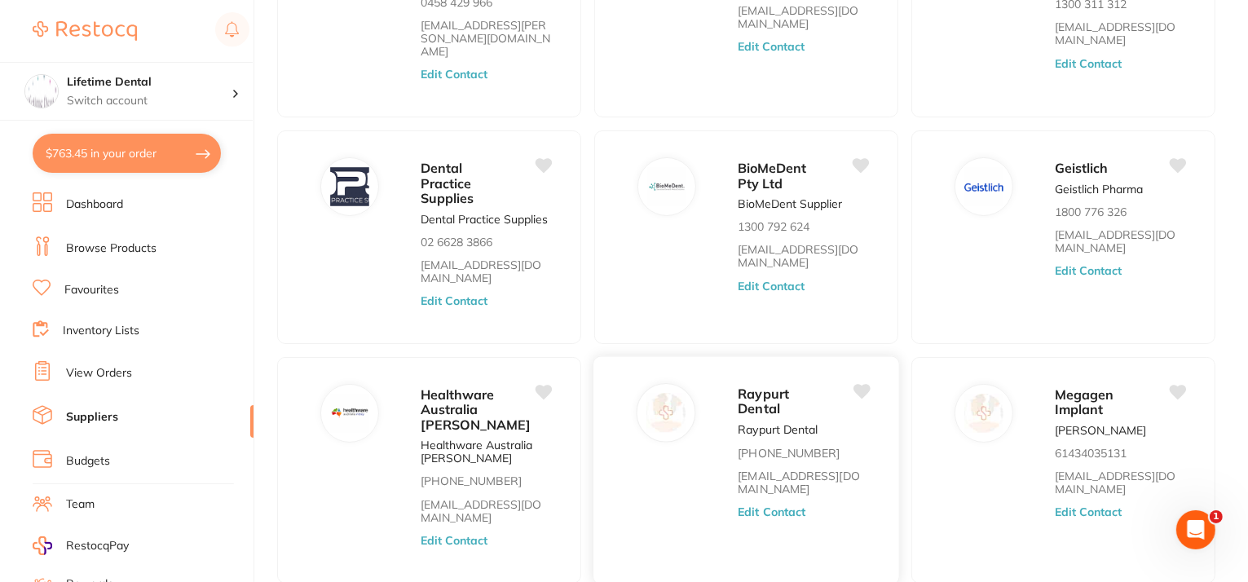
click at [743, 506] on button "Edit Contact" at bounding box center [772, 512] width 68 height 13
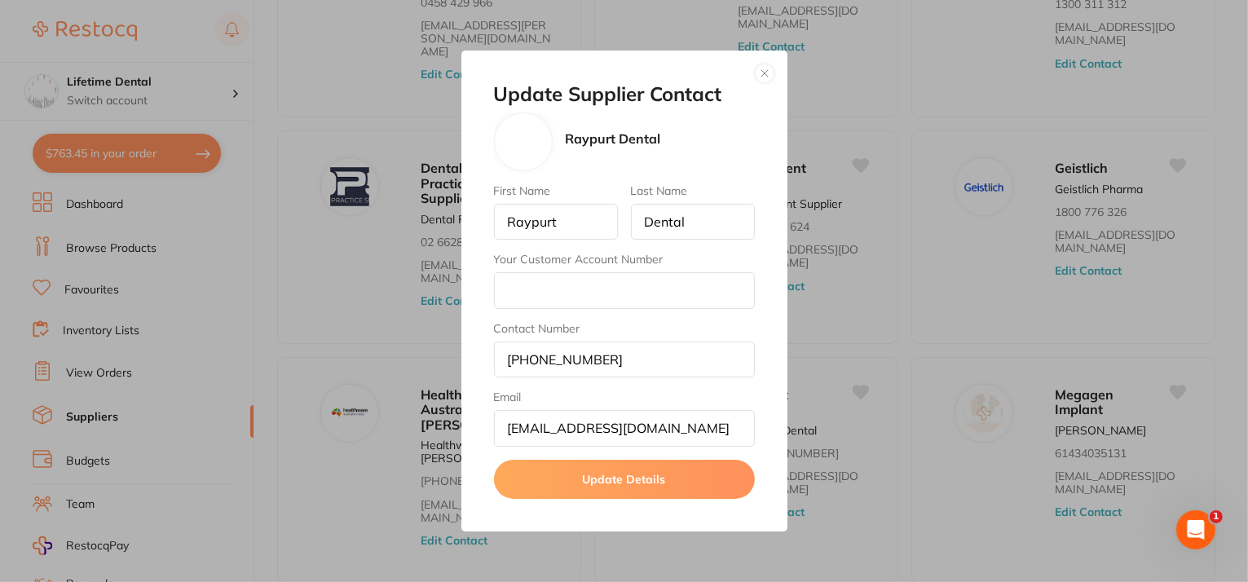
click at [766, 70] on button "button" at bounding box center [765, 74] width 20 height 20
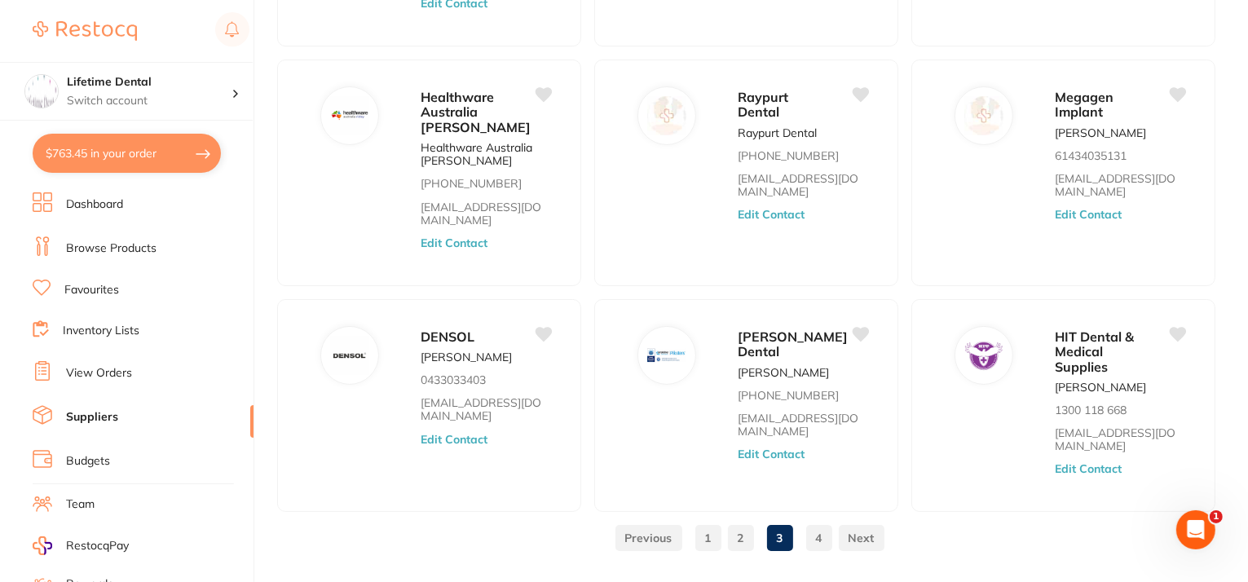
scroll to position [570, 0]
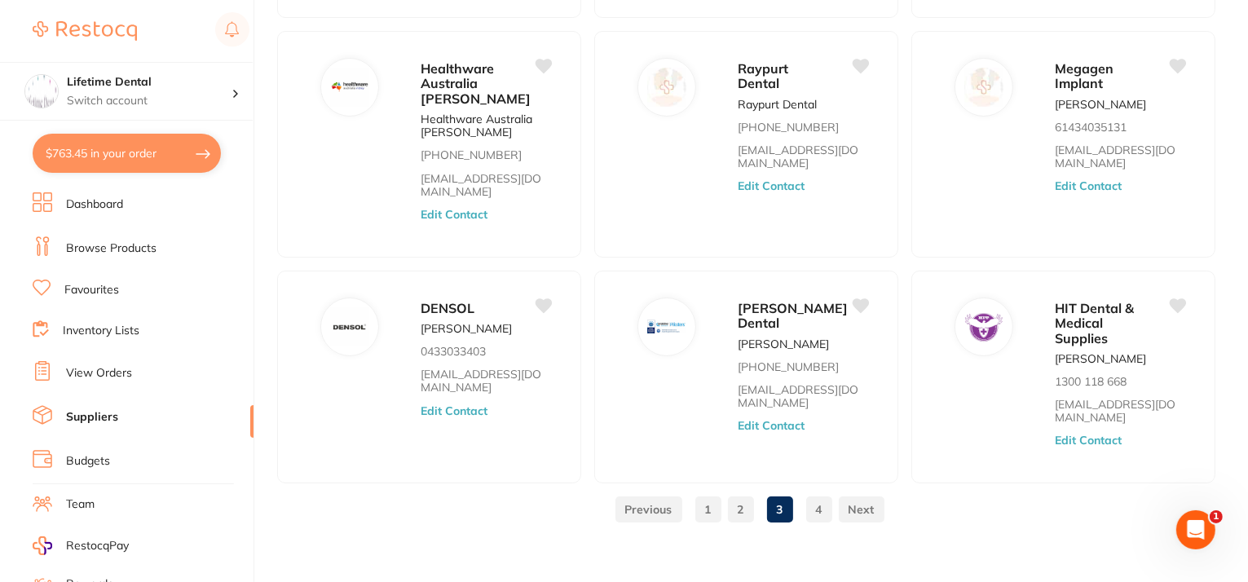
click at [818, 493] on link "4" at bounding box center [819, 509] width 26 height 33
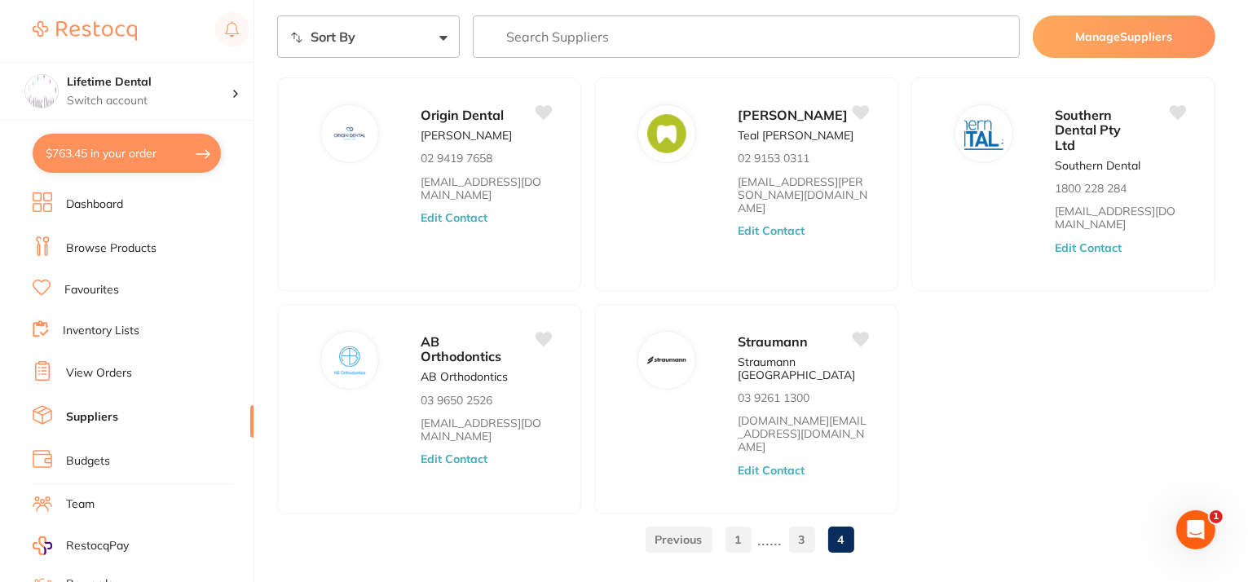
scroll to position [77, 0]
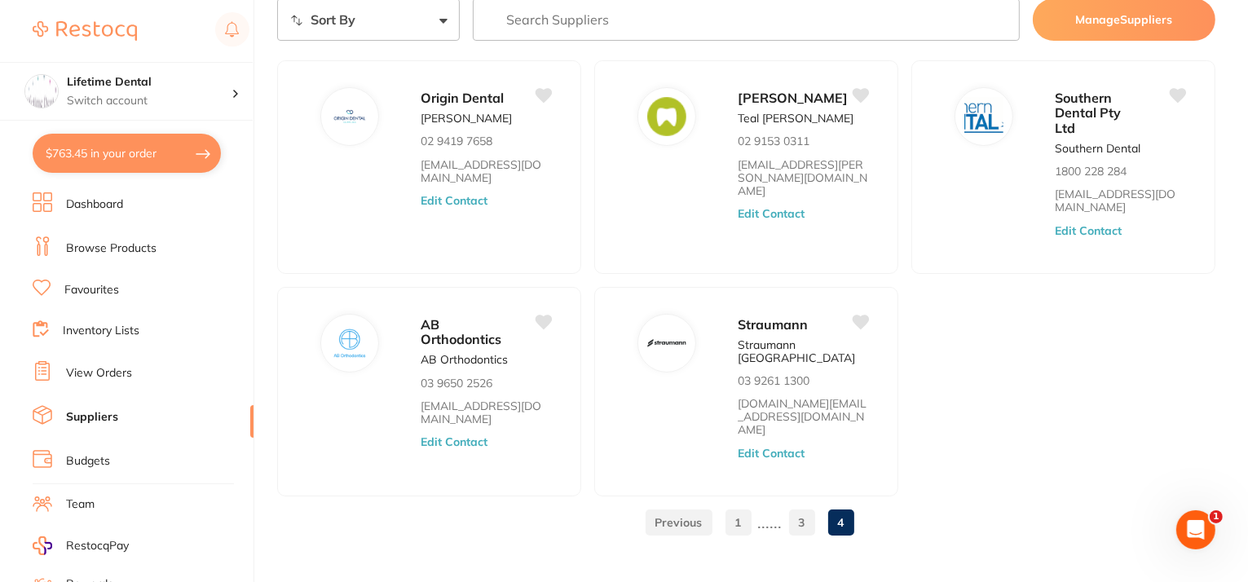
click at [695, 506] on link at bounding box center [679, 522] width 67 height 33
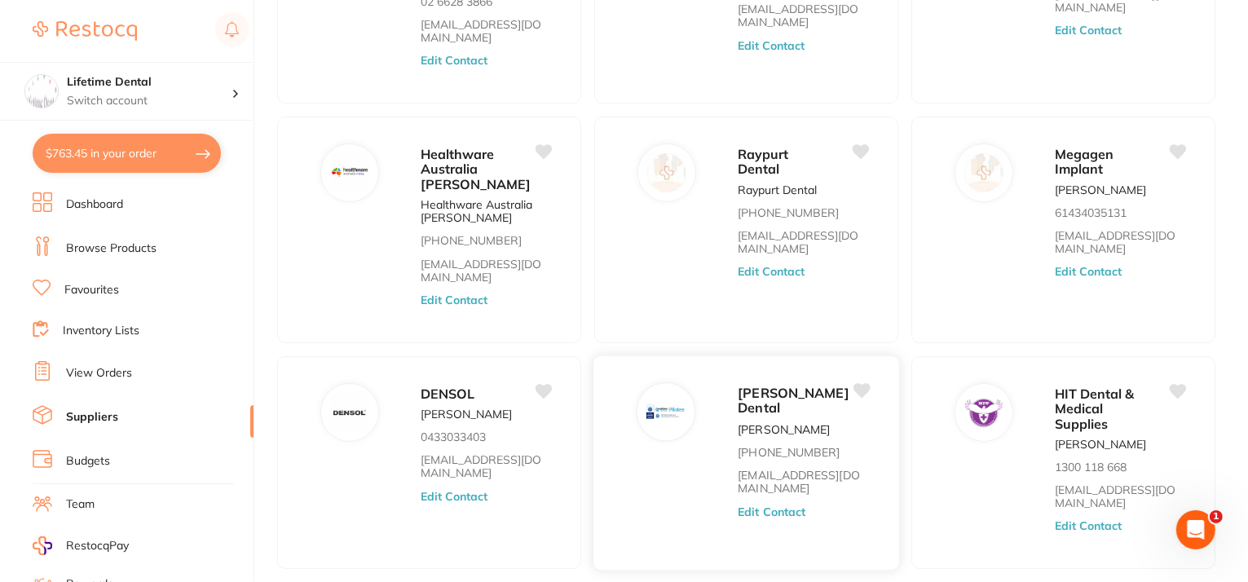
scroll to position [570, 0]
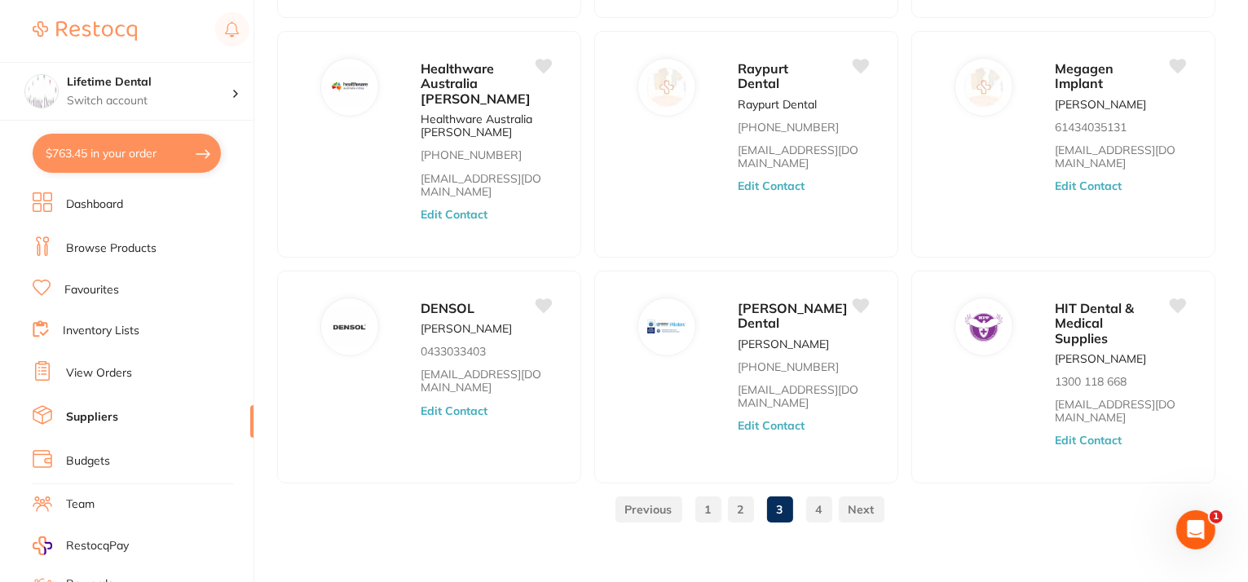
click at [743, 501] on link "2" at bounding box center [741, 509] width 26 height 33
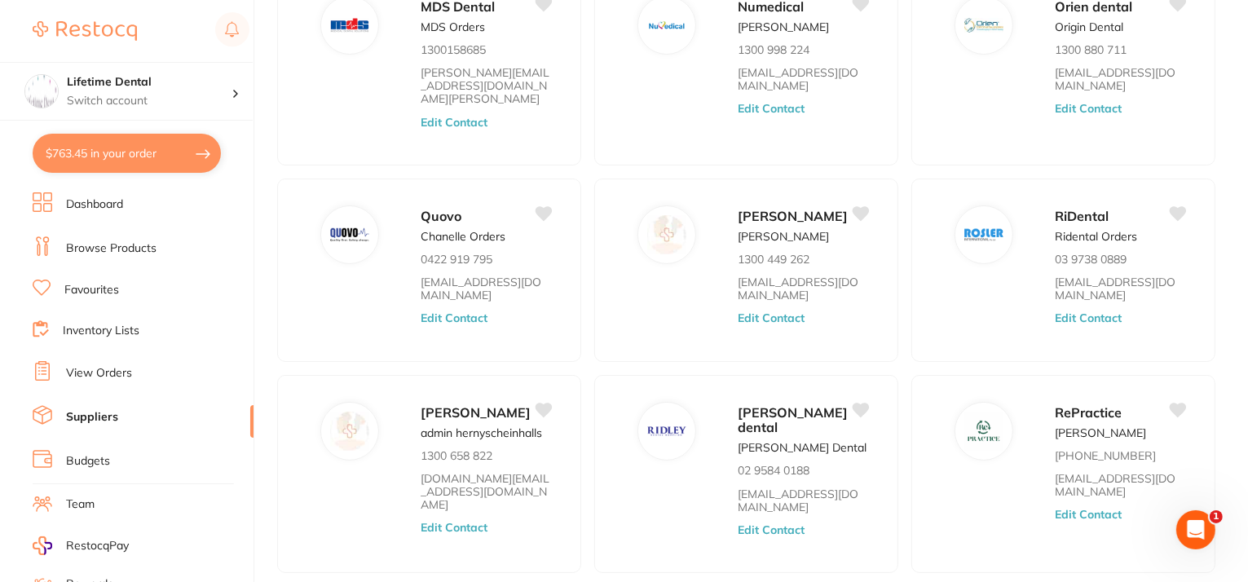
scroll to position [469, 0]
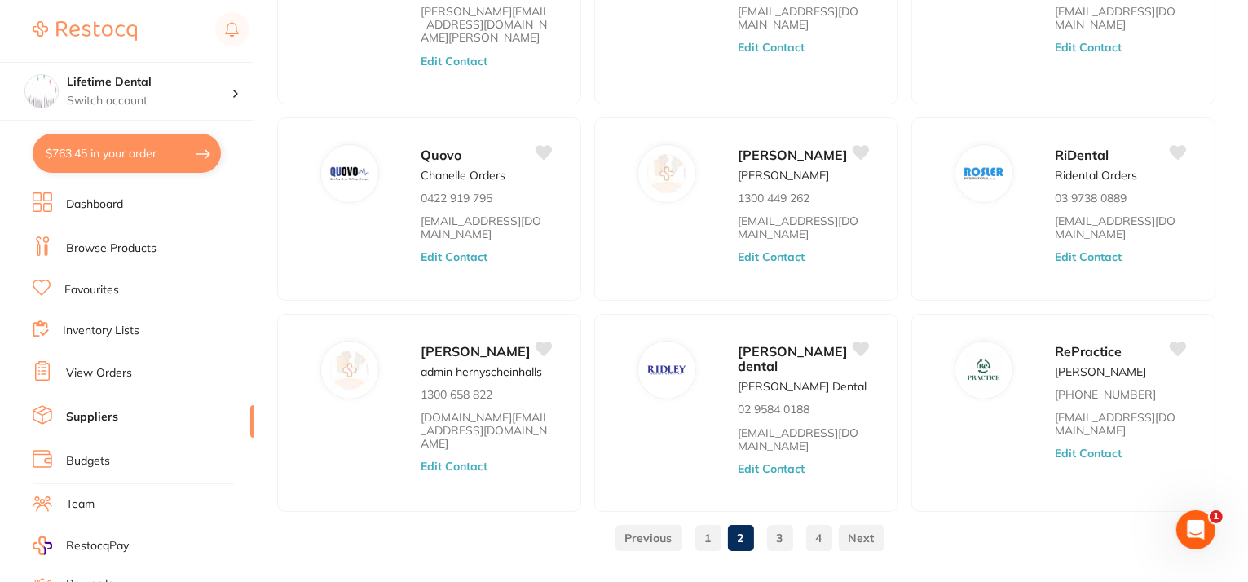
click at [711, 522] on link "1" at bounding box center [708, 538] width 26 height 33
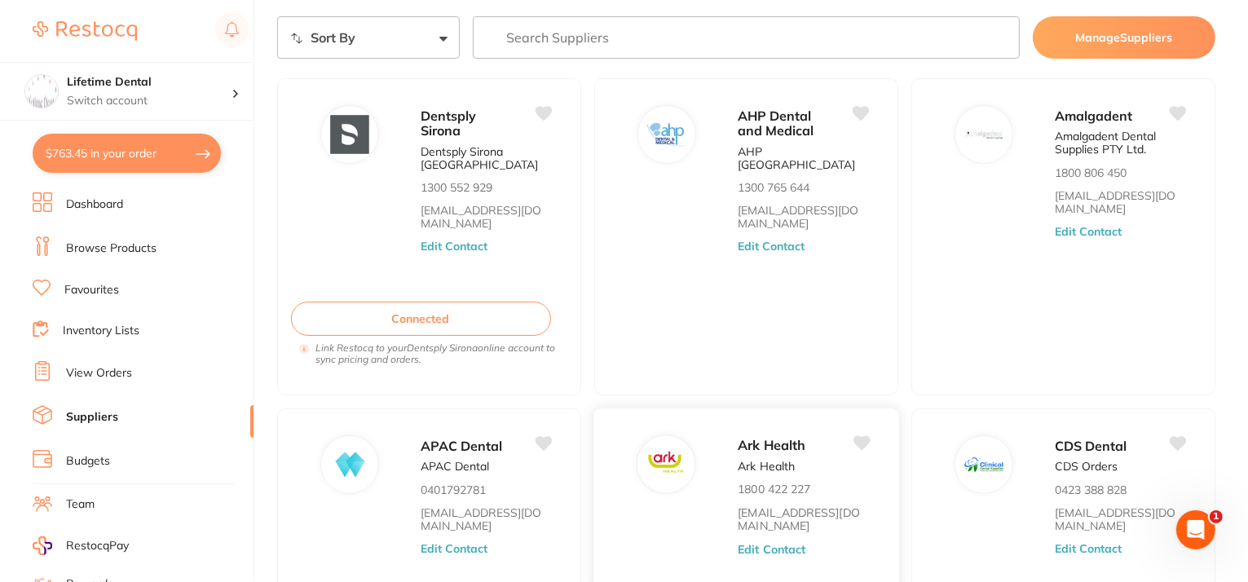
scroll to position [0, 0]
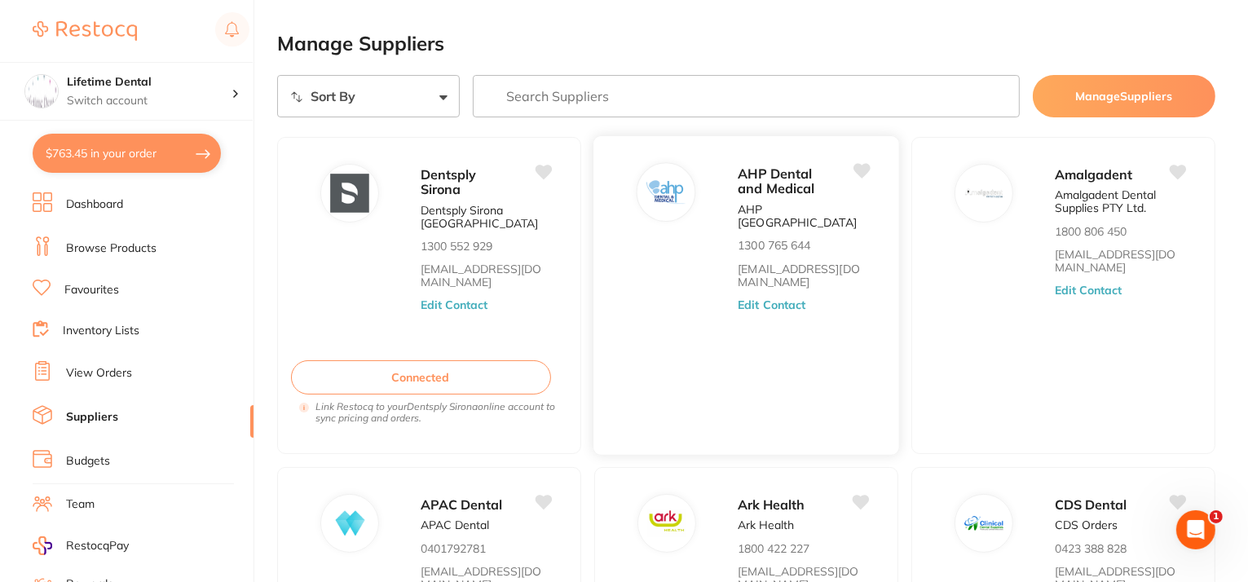
click at [756, 298] on button "Edit Contact" at bounding box center [772, 304] width 68 height 13
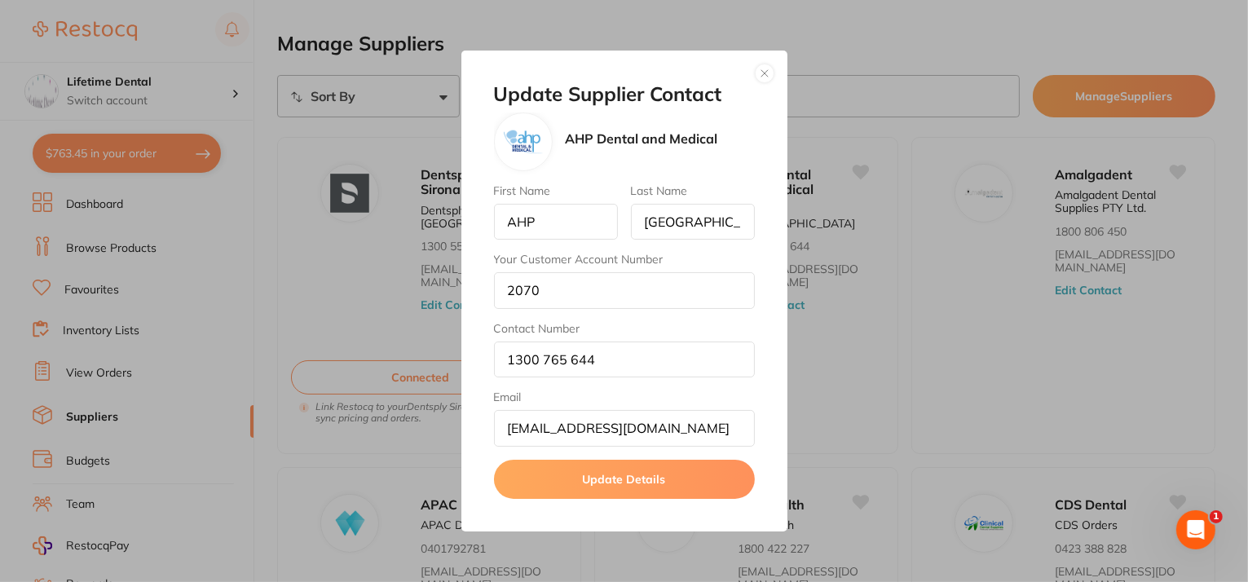
click at [770, 77] on button "button" at bounding box center [765, 74] width 20 height 20
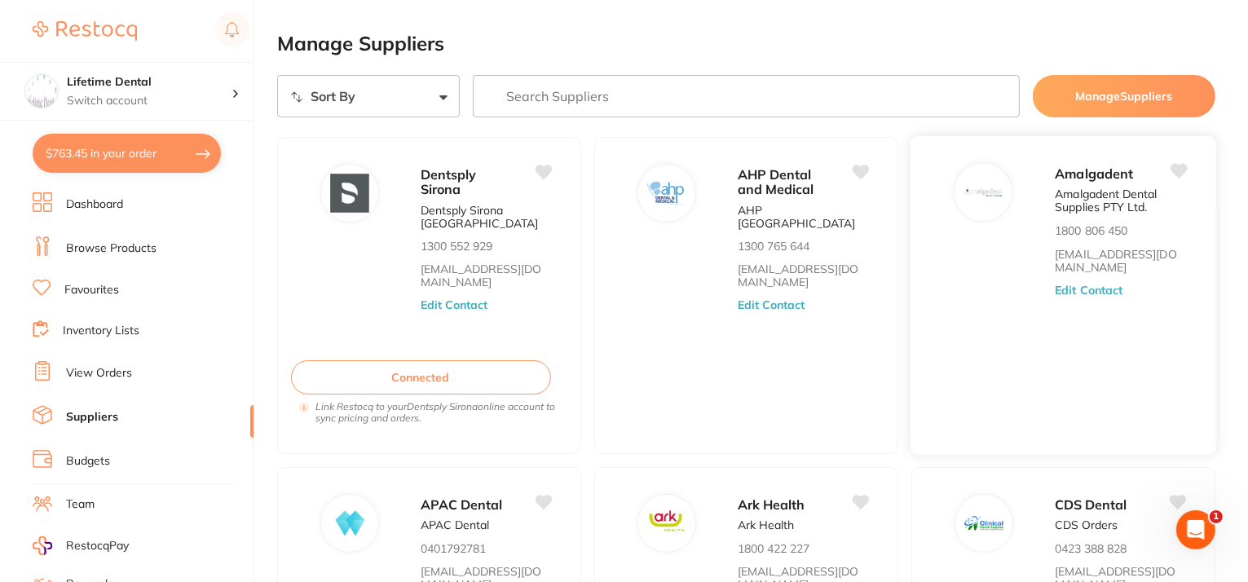
click at [1070, 287] on button "Edit Contact" at bounding box center [1089, 290] width 68 height 13
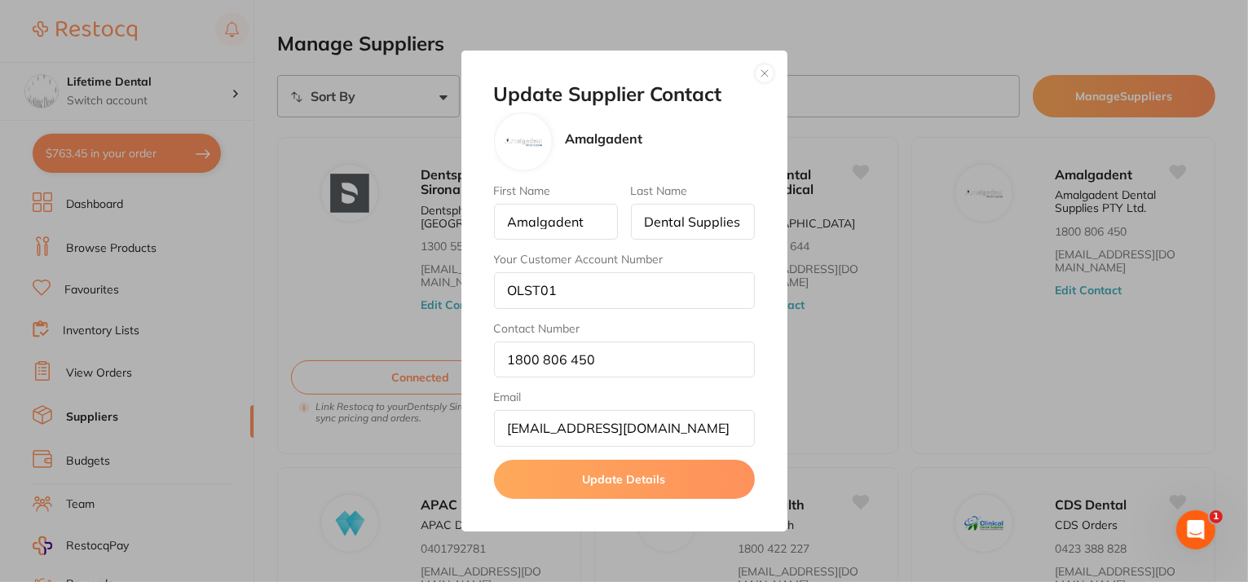
click at [763, 71] on button "button" at bounding box center [765, 74] width 20 height 20
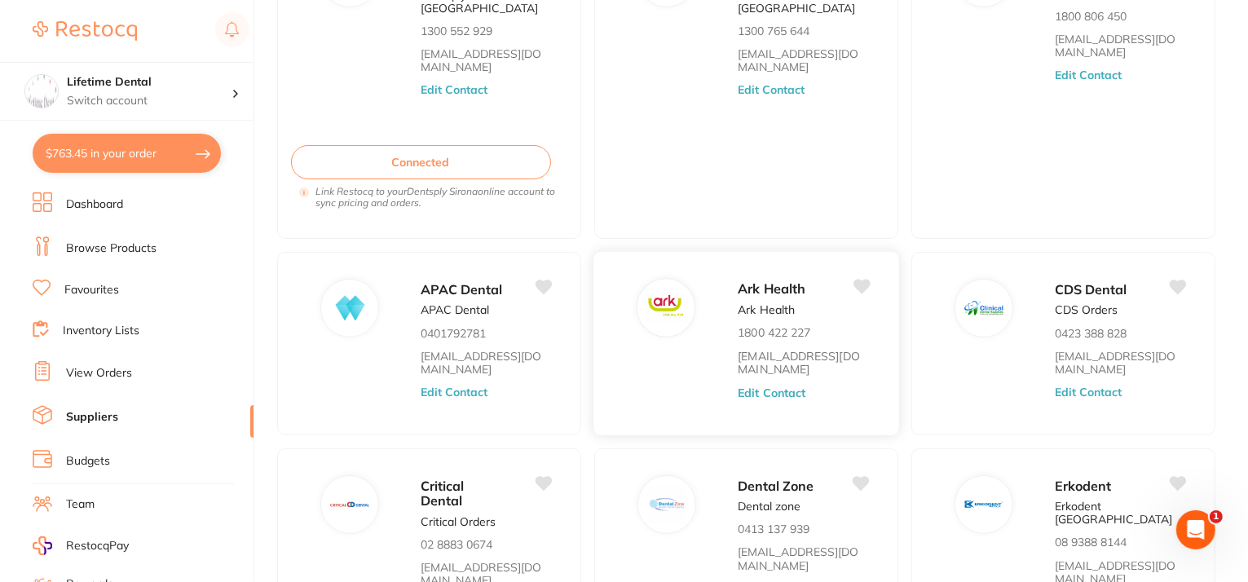
scroll to position [245, 0]
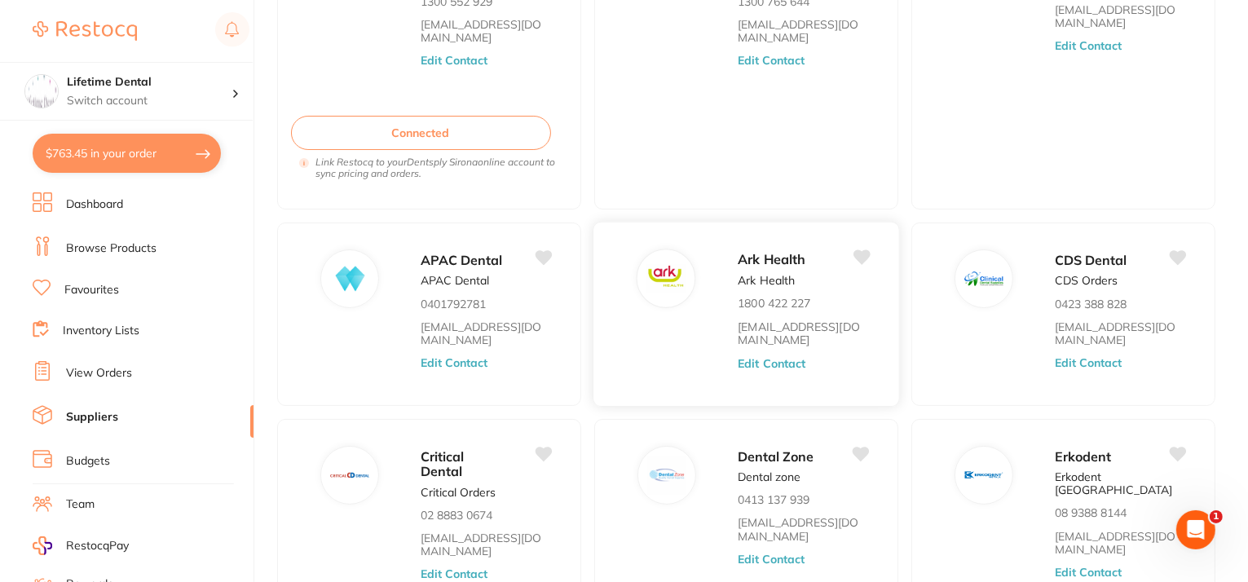
click at [766, 358] on div "Ark Health Ark Health 1800 422 227 [EMAIL_ADDRESS][DOMAIN_NAME] Edit Contact" at bounding box center [810, 319] width 144 height 141
click at [768, 356] on button "Edit Contact" at bounding box center [772, 362] width 68 height 13
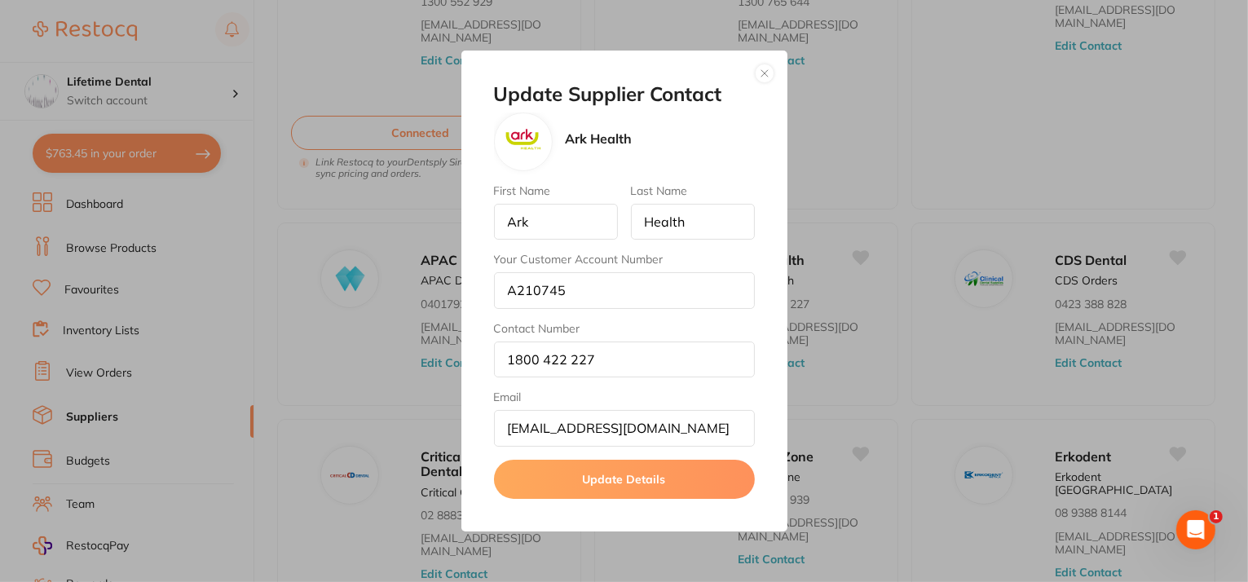
click at [761, 72] on button "button" at bounding box center [765, 74] width 20 height 20
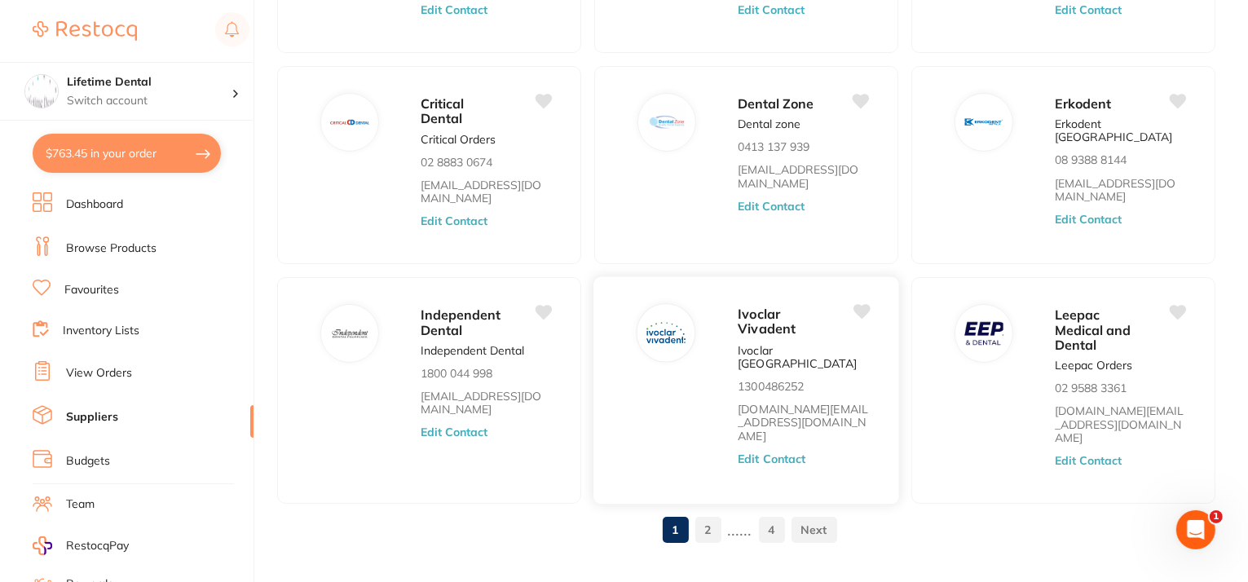
scroll to position [602, 0]
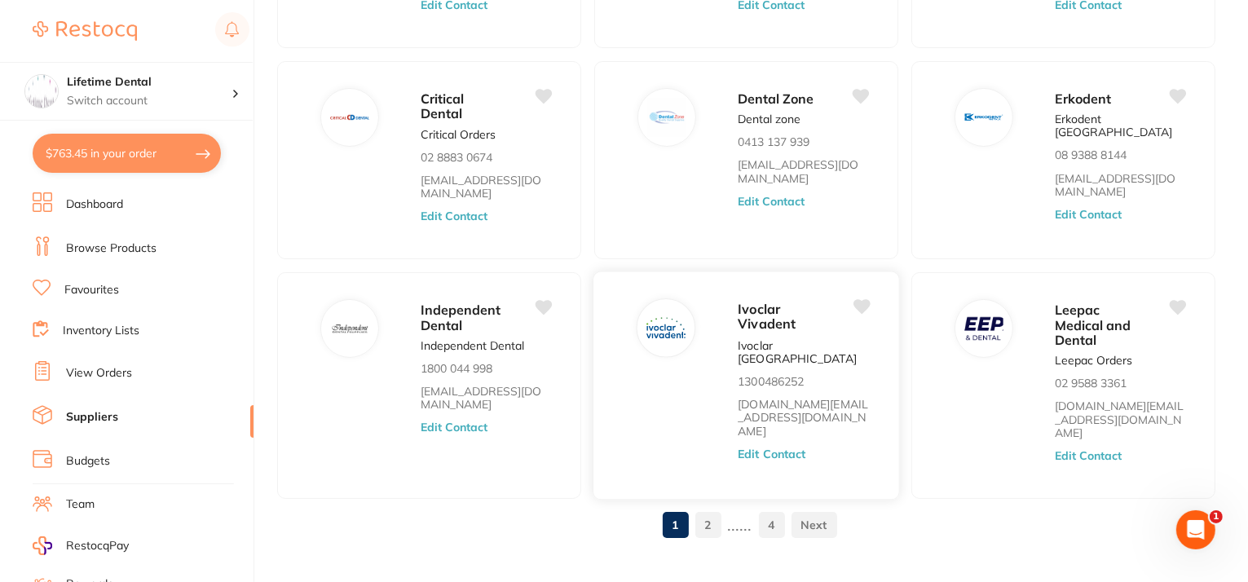
click at [757, 448] on button "Edit Contact" at bounding box center [772, 454] width 68 height 13
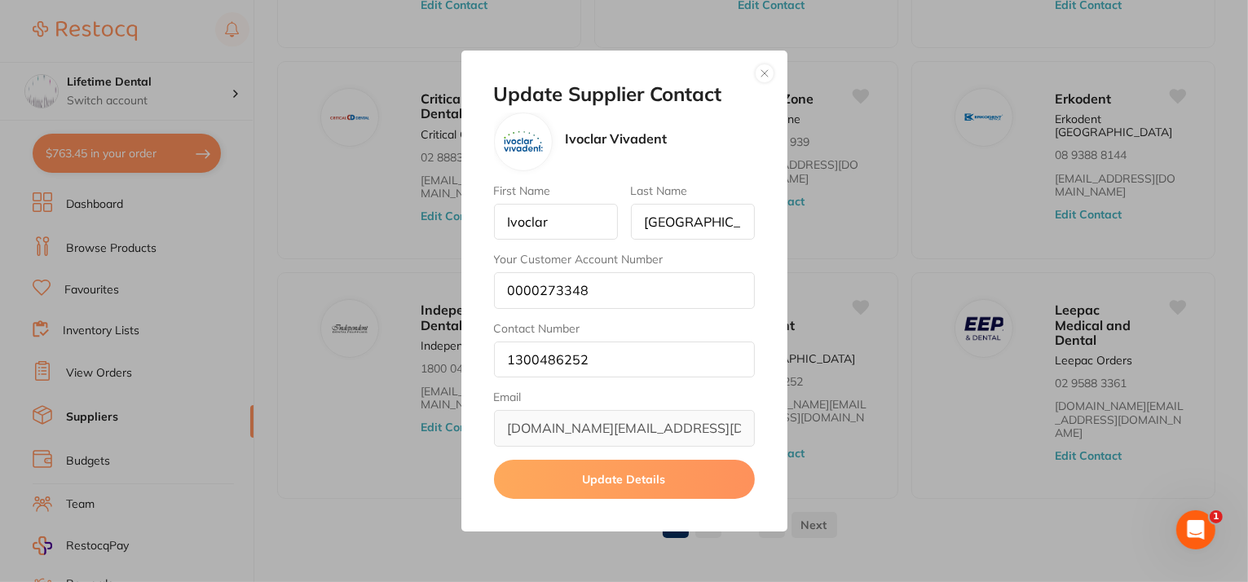
click at [763, 74] on button "button" at bounding box center [765, 74] width 20 height 20
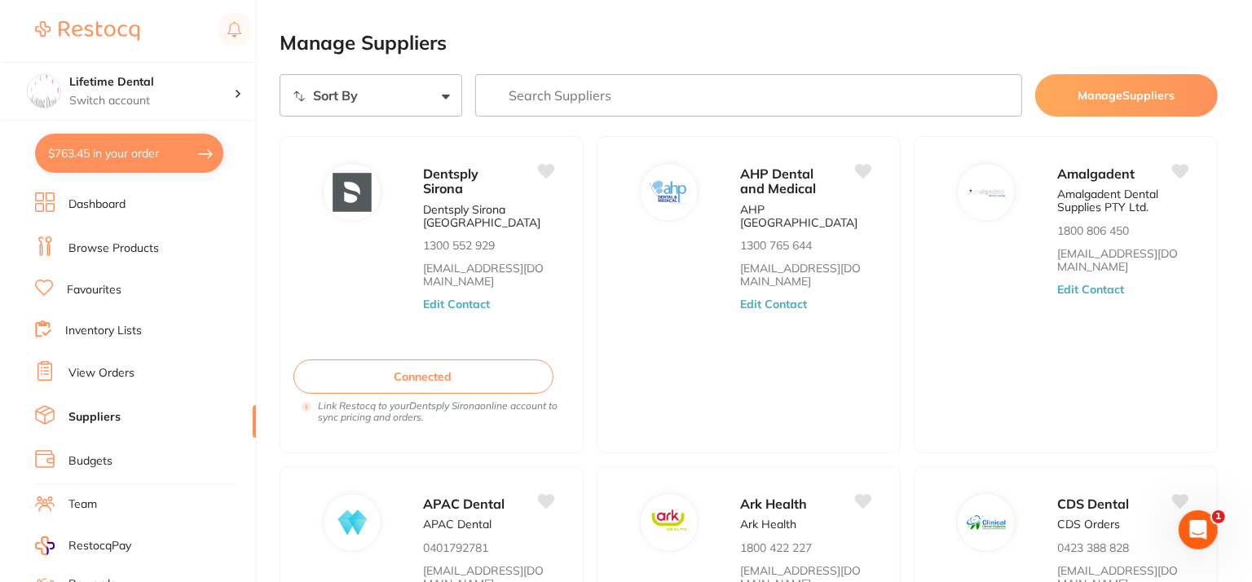
scroll to position [0, 0]
click at [104, 148] on button "$763.45 in your order" at bounding box center [127, 153] width 188 height 39
checkbox input "true"
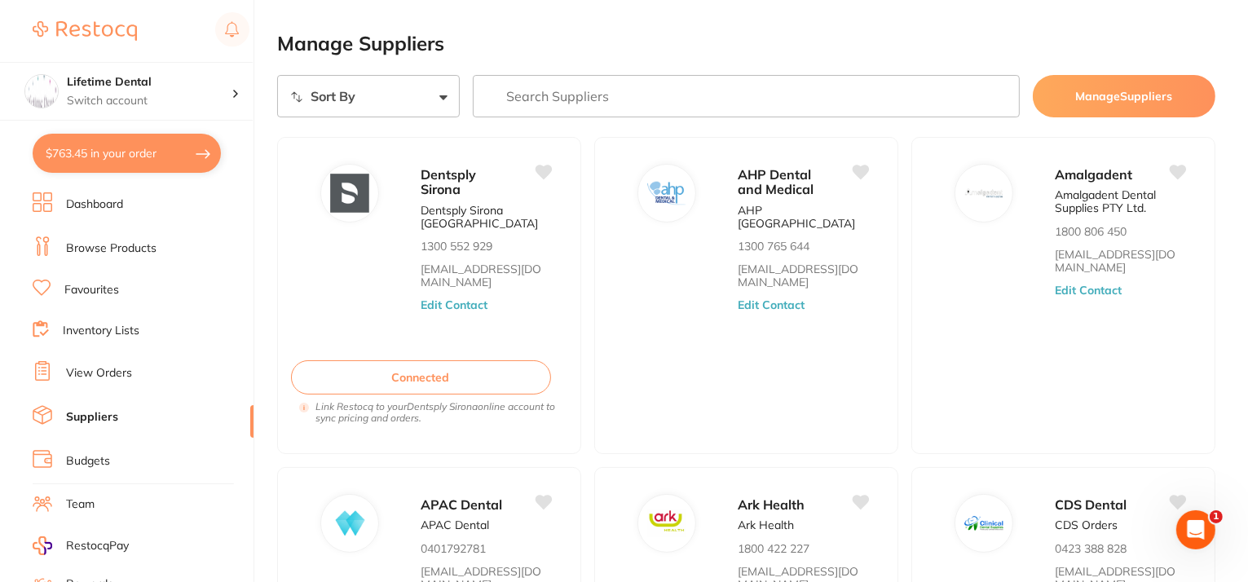
checkbox input "true"
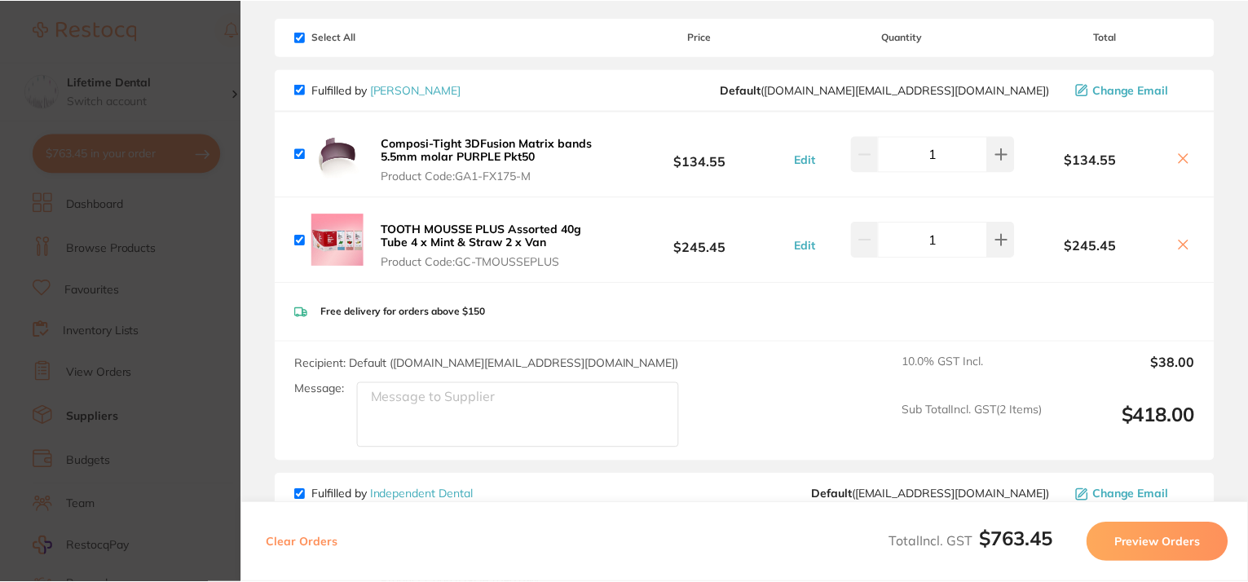
scroll to position [7, 0]
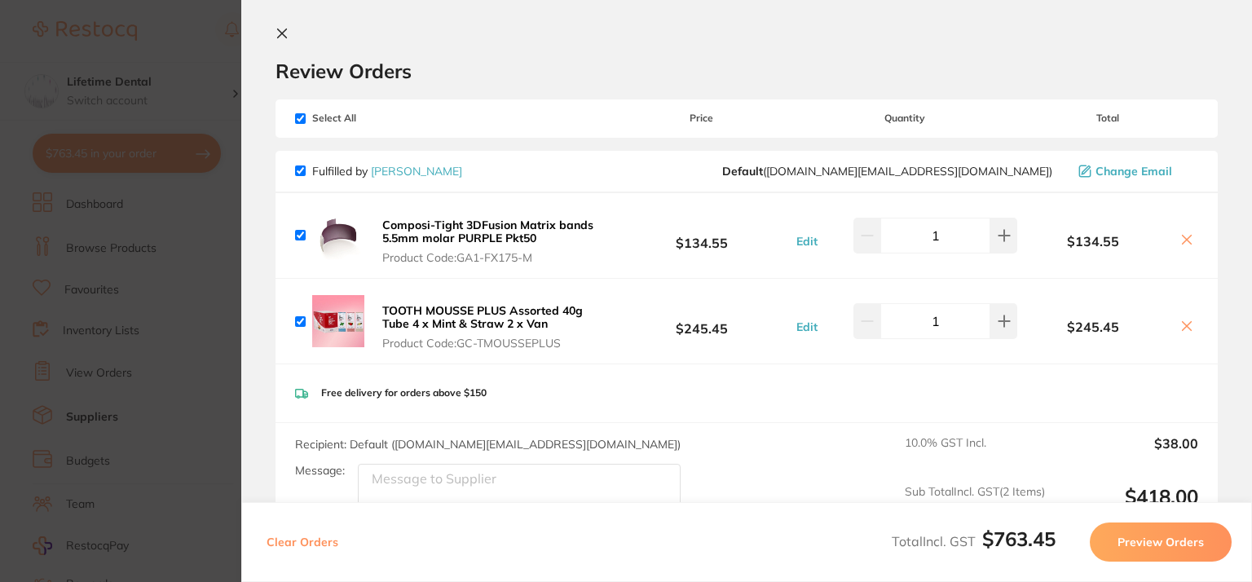
click at [225, 47] on section "Update RRP Set your pre negotiated price for this item. Item Agreed RRP (excl. …" at bounding box center [626, 291] width 1252 height 582
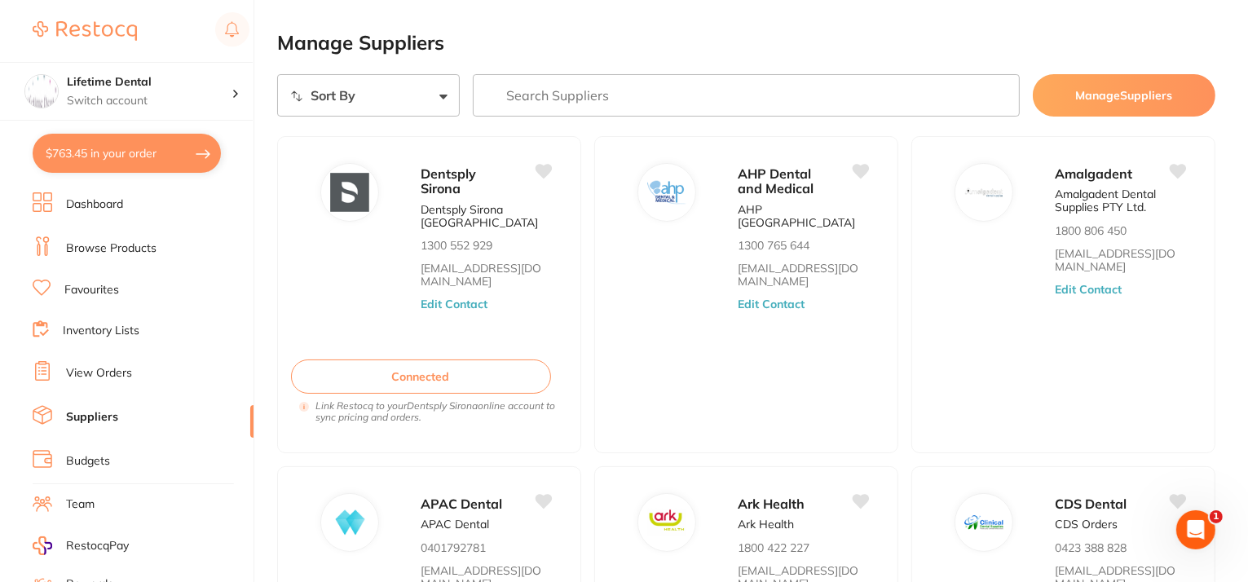
scroll to position [0, 0]
click at [125, 244] on link "Browse Products" at bounding box center [111, 248] width 90 height 16
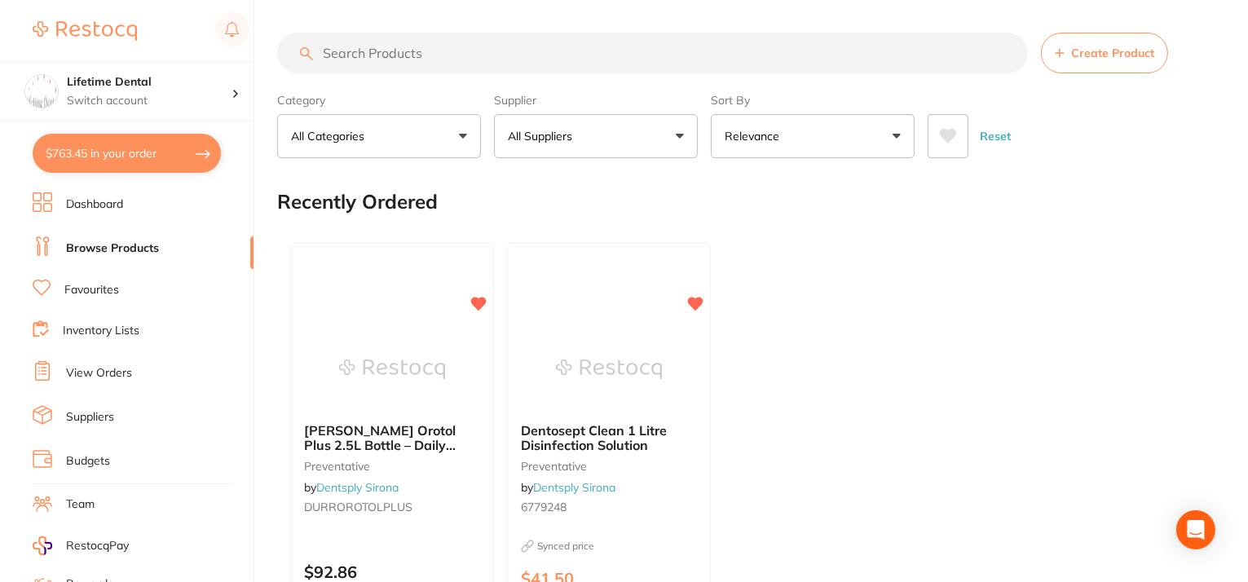
click at [476, 55] on input "search" at bounding box center [652, 53] width 751 height 41
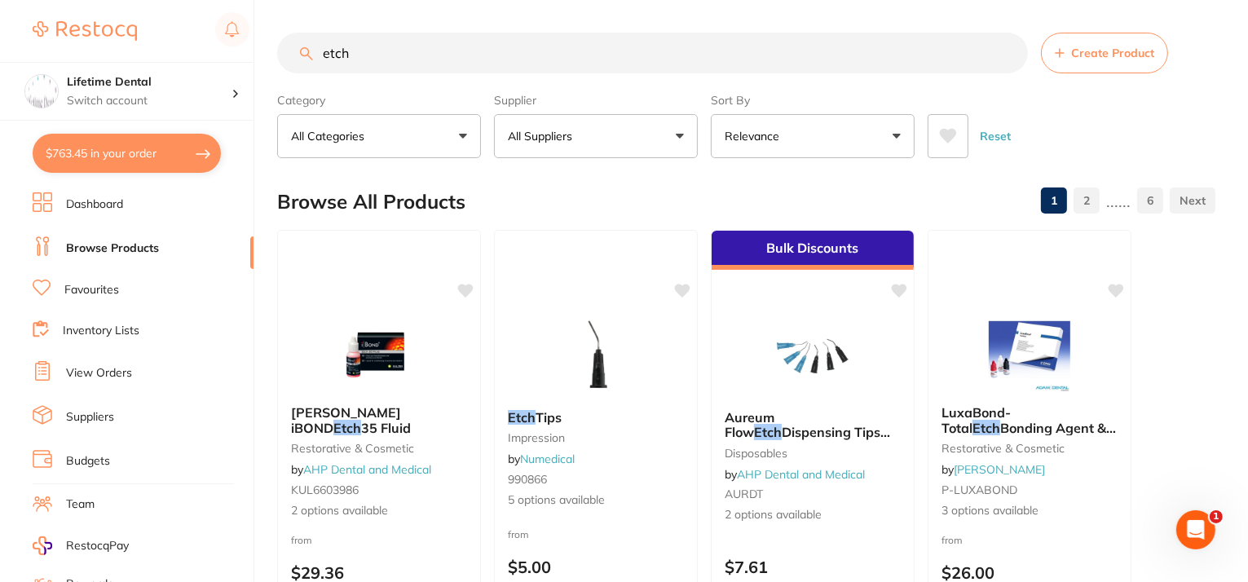
click at [320, 61] on input "etch" at bounding box center [652, 53] width 751 height 41
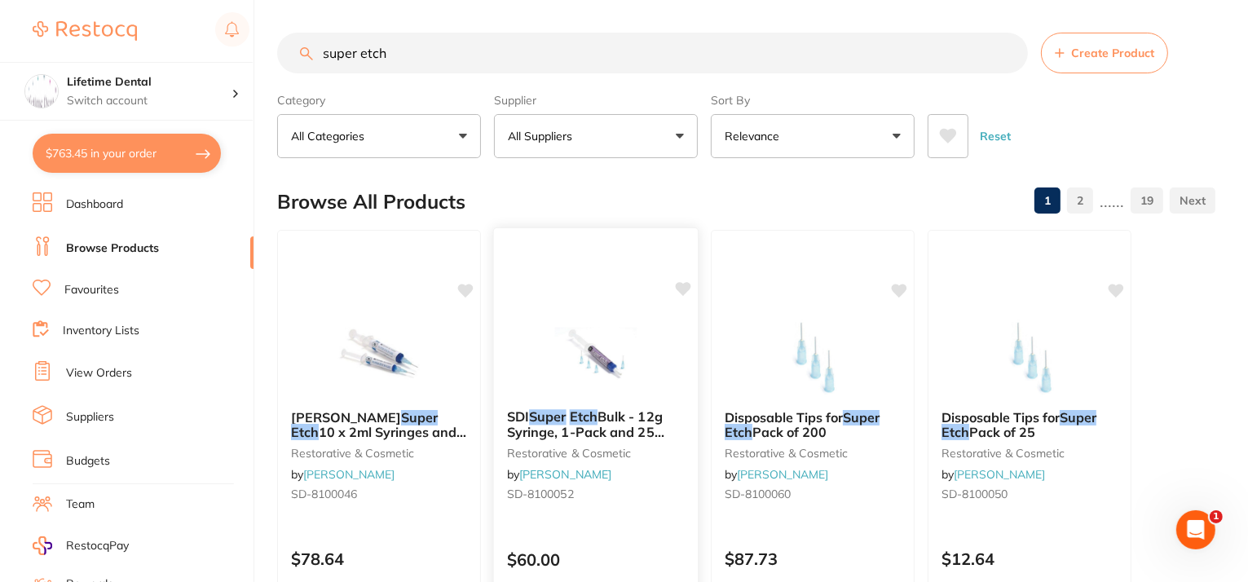
scroll to position [82, 0]
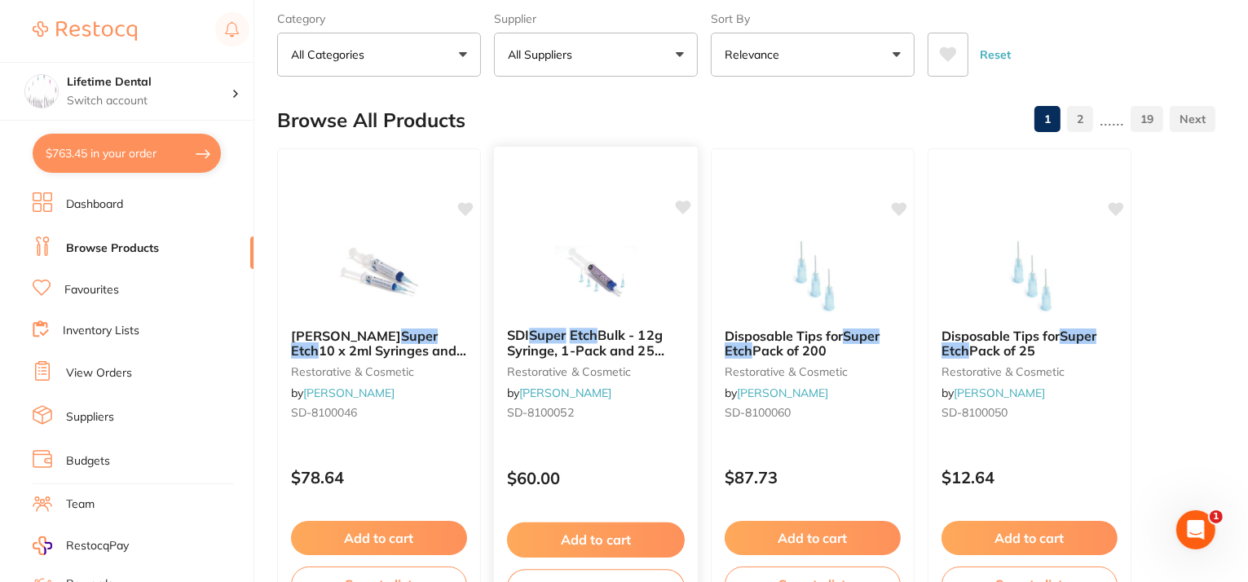
type input "super etch"
click at [580, 346] on span "Bulk - 12g Syringe, 1-Pack and 25 Blue Tips" at bounding box center [585, 350] width 157 height 46
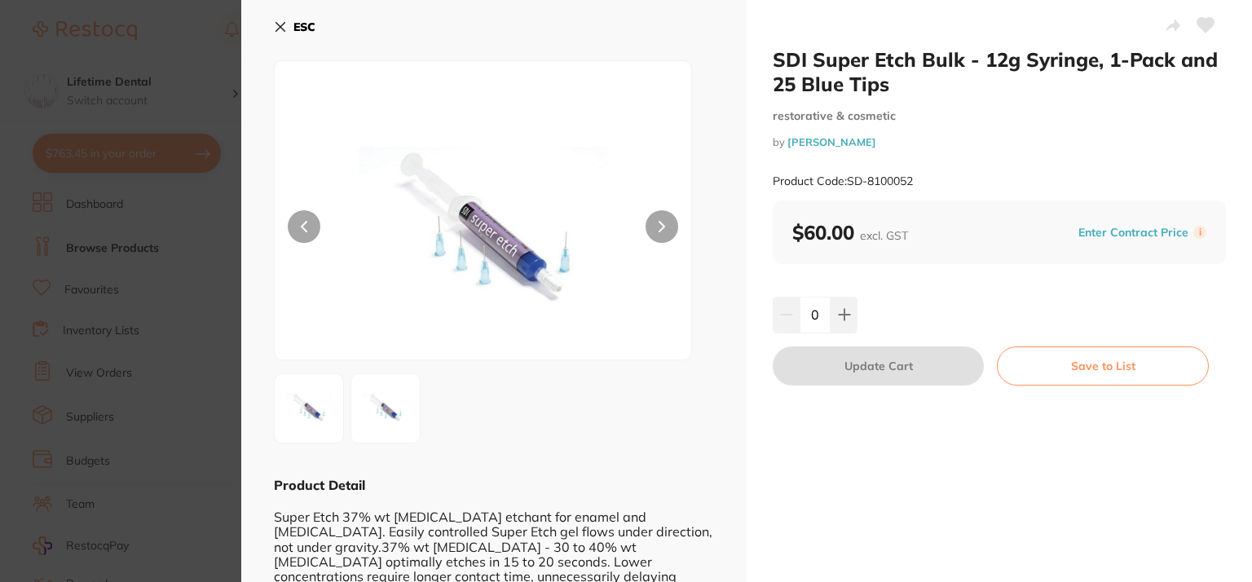
click at [276, 19] on button "ESC" at bounding box center [295, 27] width 42 height 28
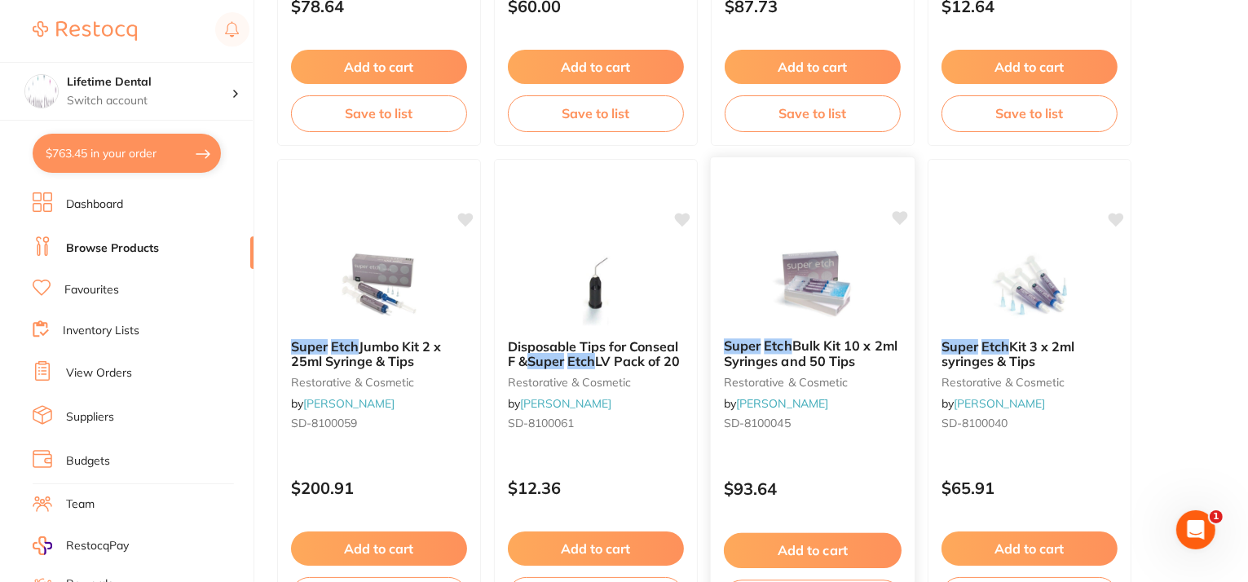
scroll to position [571, 0]
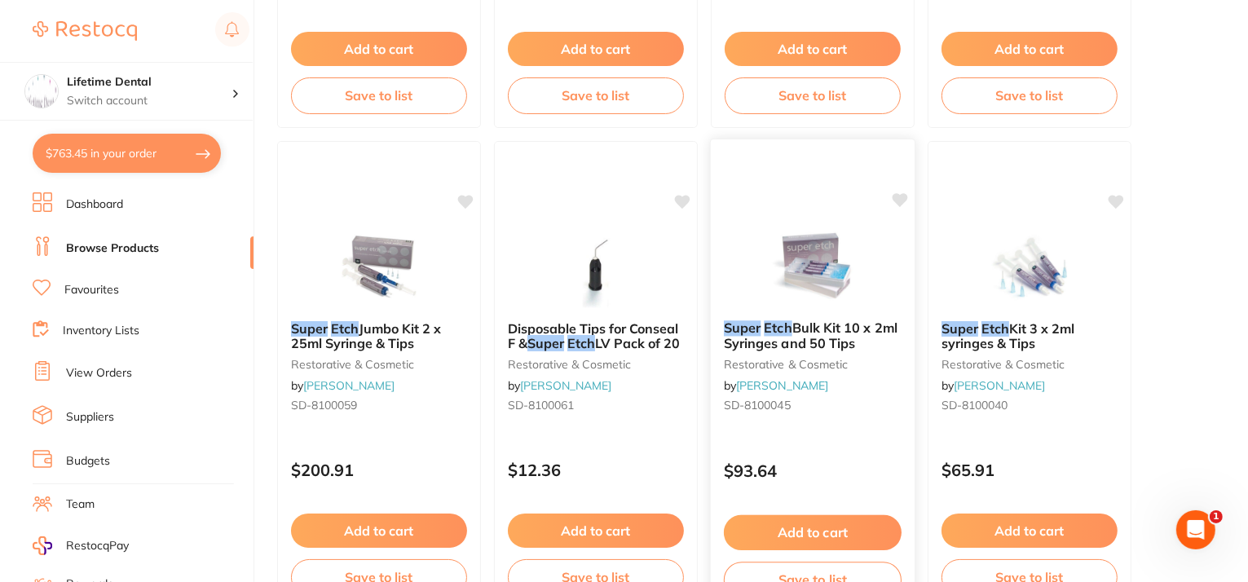
click at [779, 329] on em "Etch" at bounding box center [778, 328] width 28 height 16
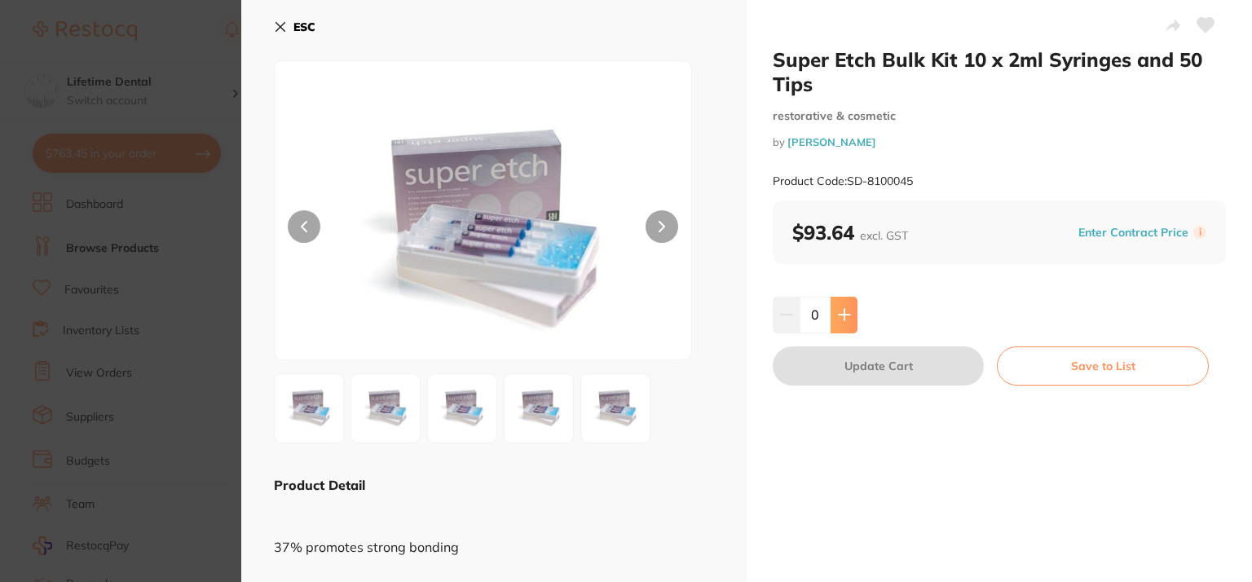
click at [838, 311] on icon at bounding box center [844, 314] width 13 height 13
type input "1"
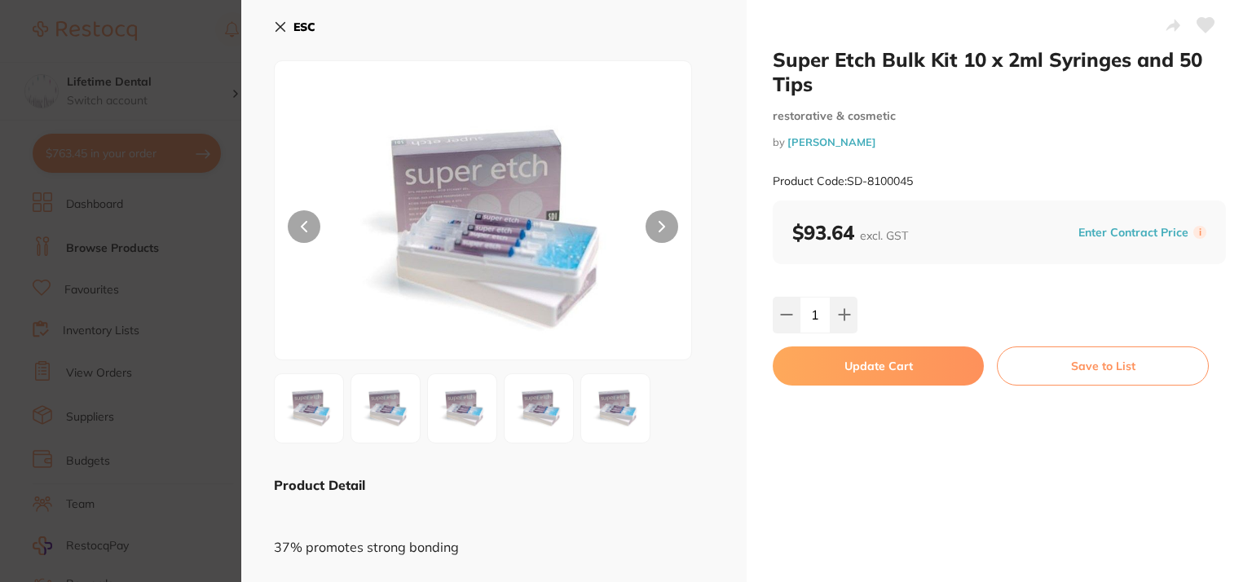
scroll to position [7, 0]
click at [1147, 364] on button "Save to List" at bounding box center [1103, 365] width 212 height 39
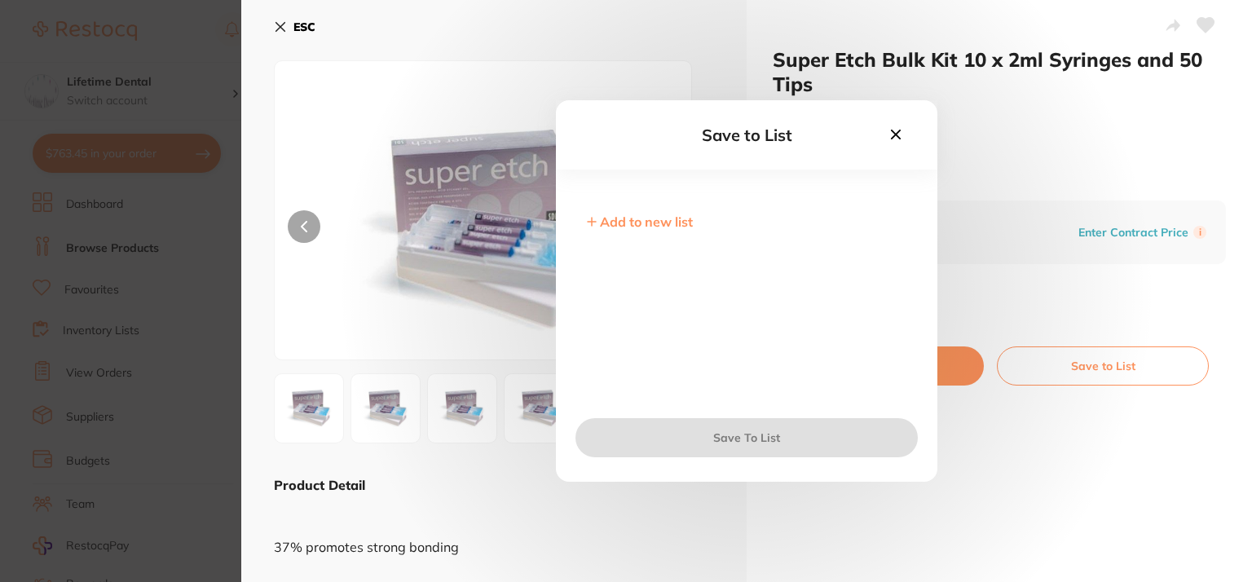
scroll to position [0, 0]
click at [887, 136] on icon at bounding box center [896, 135] width 18 height 18
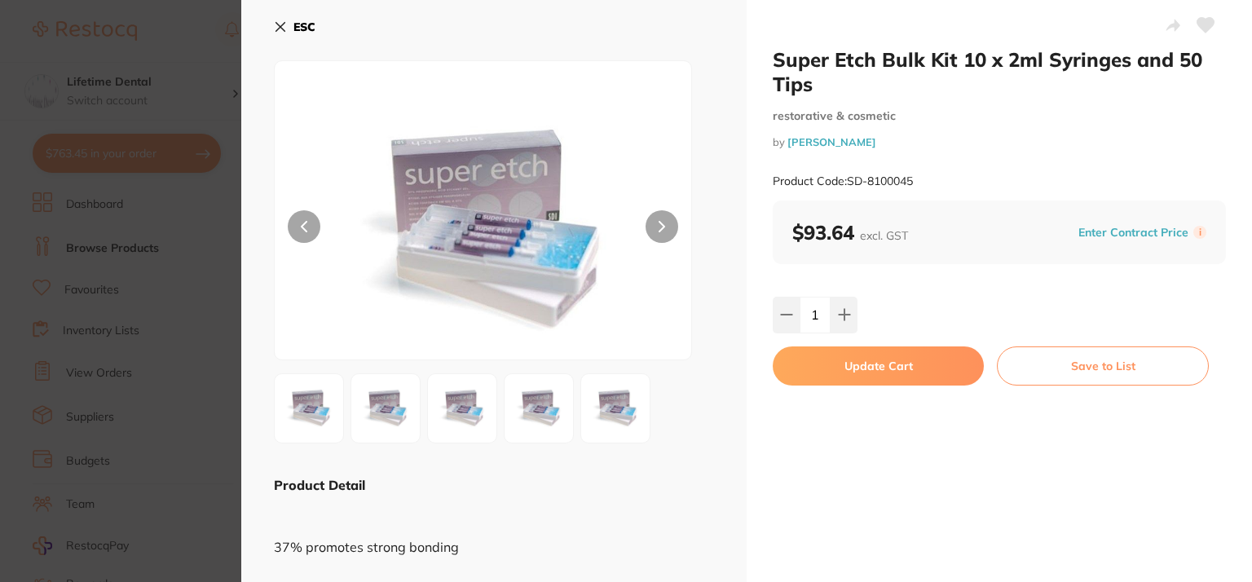
click at [898, 371] on button "Update Cart" at bounding box center [878, 365] width 211 height 39
checkbox input "false"
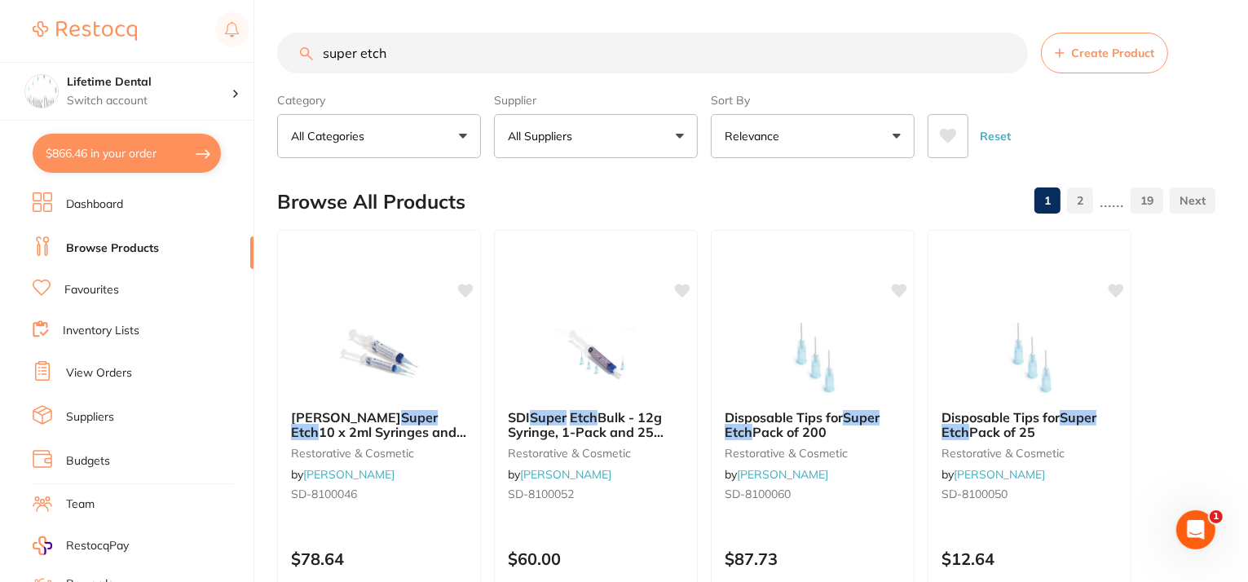
click at [443, 64] on input "super etch" at bounding box center [652, 53] width 751 height 41
type input "s"
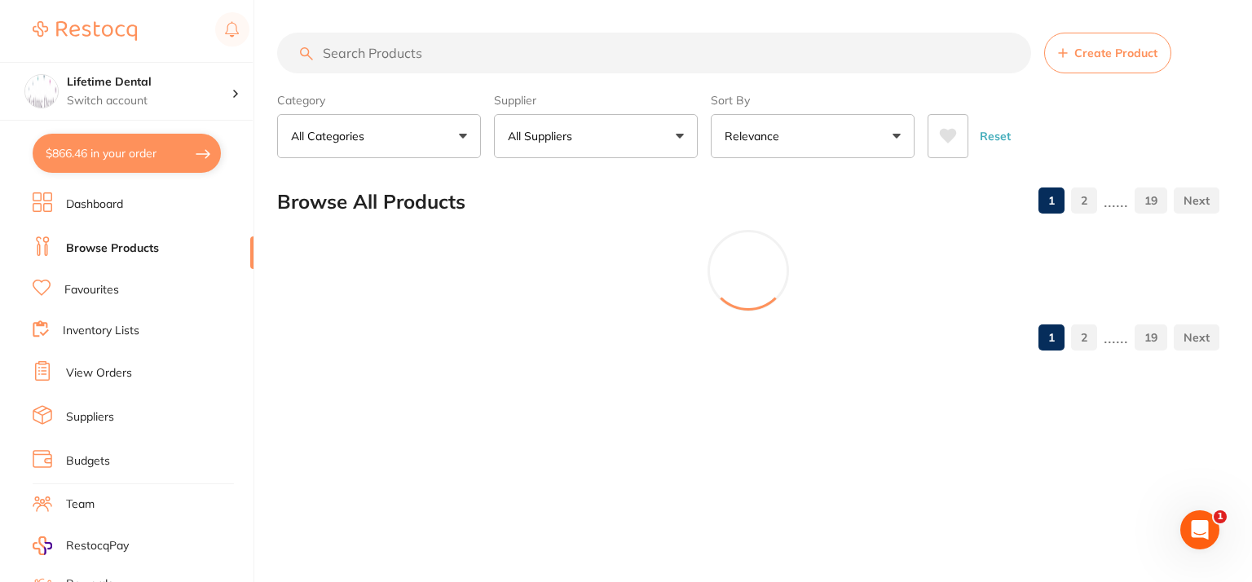
paste input "ContacEZ Hygienest 0.05mm ref 35116"
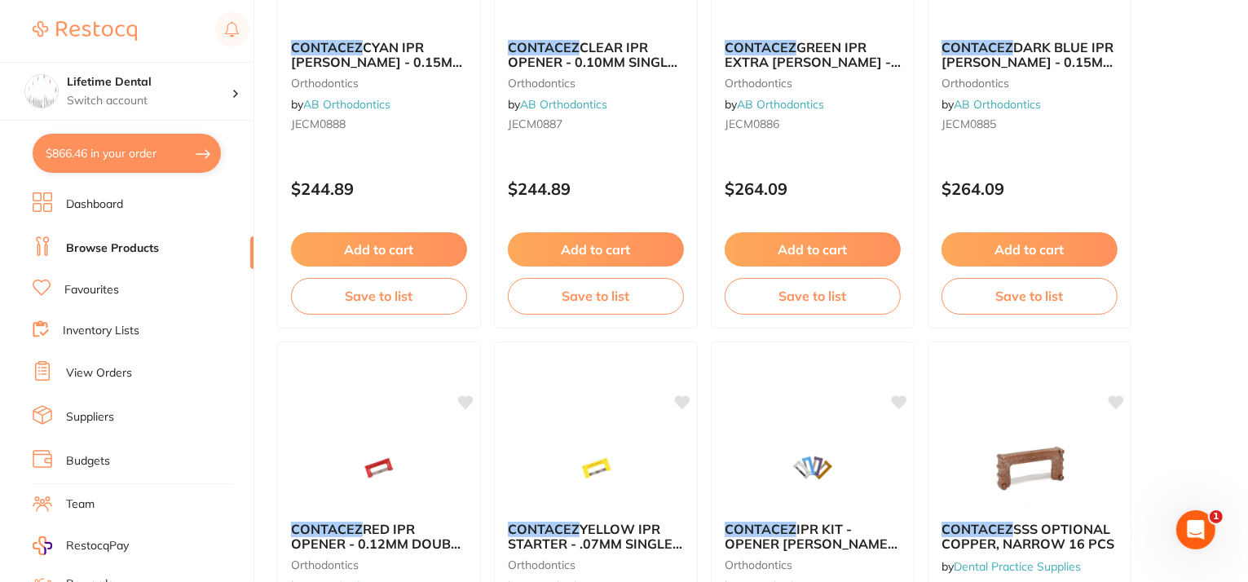
scroll to position [3179, 0]
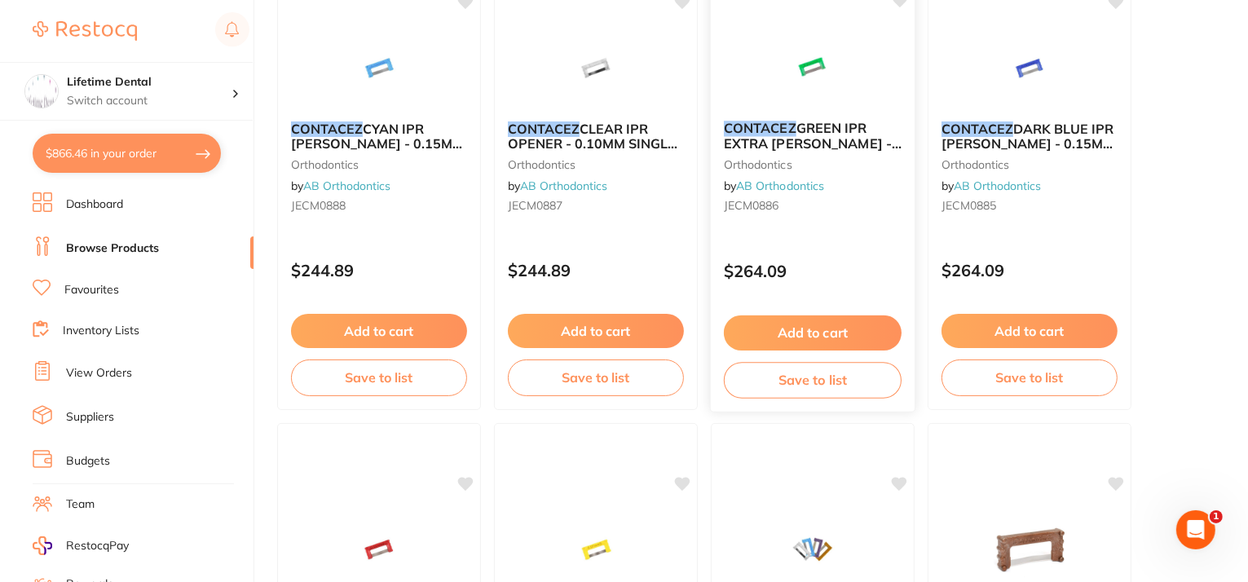
type input "ContacEZ Hygienest 0.05mm ref 35116"
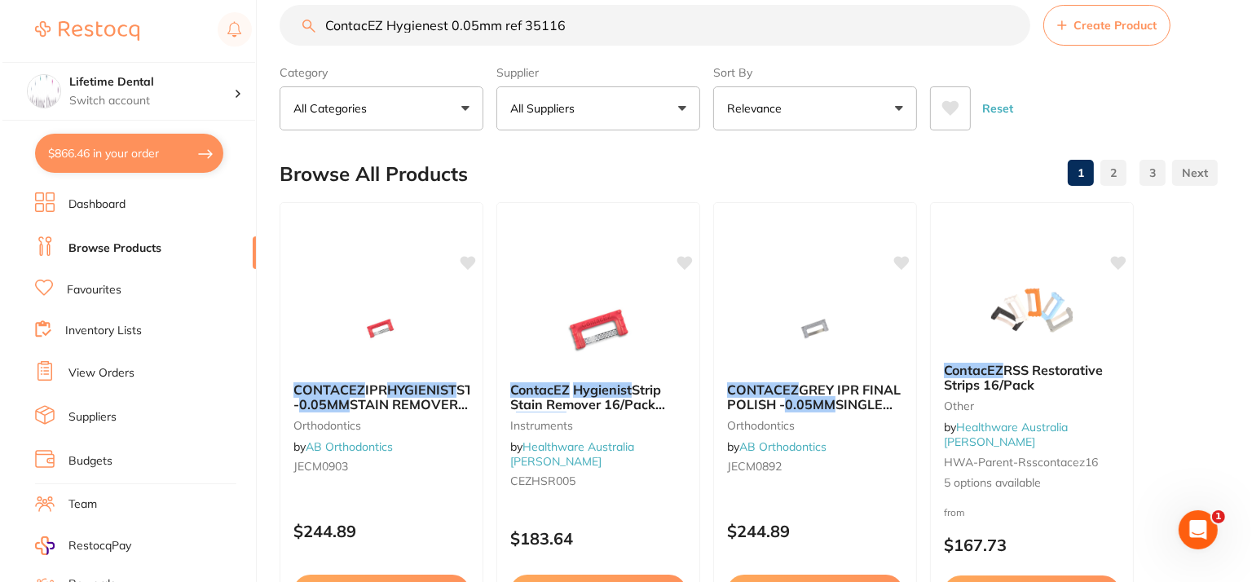
scroll to position [0, 0]
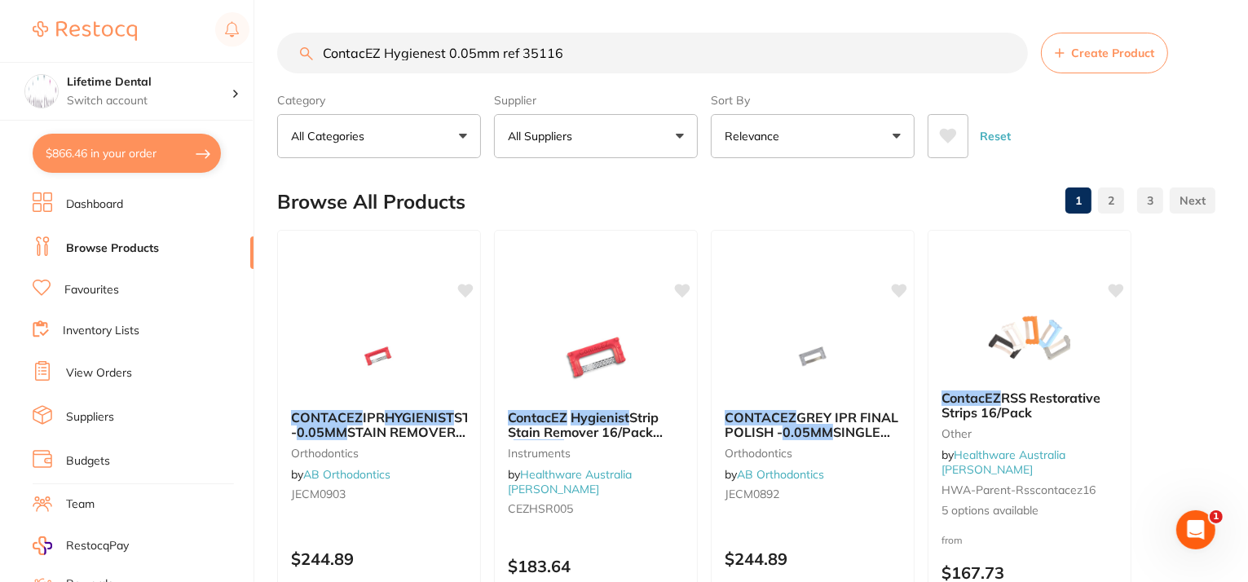
click at [1114, 204] on link "2" at bounding box center [1111, 200] width 26 height 33
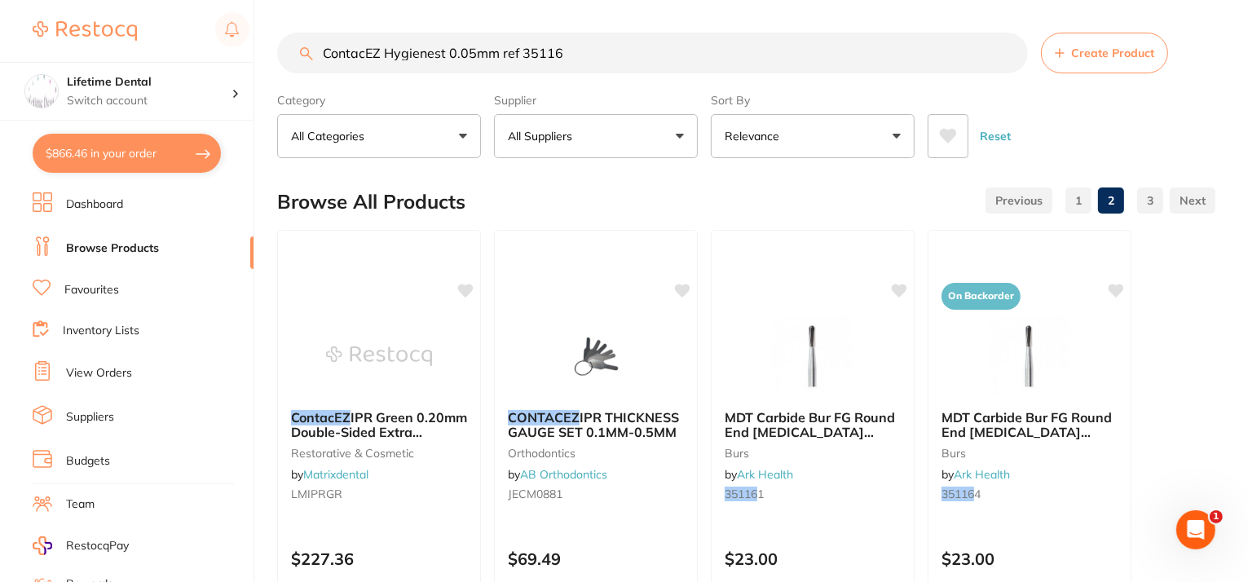
click at [619, 45] on input "ContacEZ Hygienest 0.05mm ref 35116" at bounding box center [652, 53] width 751 height 41
drag, startPoint x: 619, startPoint y: 45, endPoint x: 72, endPoint y: 44, distance: 547.0
click at [72, 44] on div "$866.46 Lifetime Dental Switch account Lifetime Dental $866.46 in your order Da…" at bounding box center [624, 291] width 1248 height 582
